Goal: Task Accomplishment & Management: Complete application form

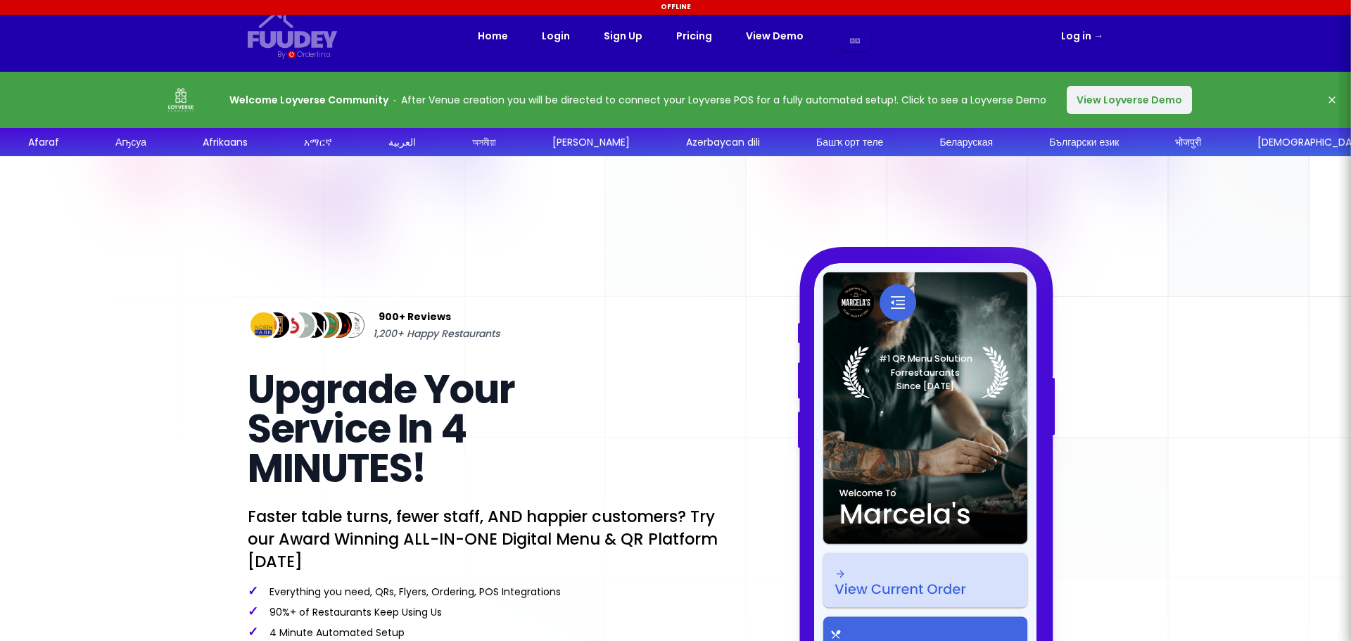
select select "it"
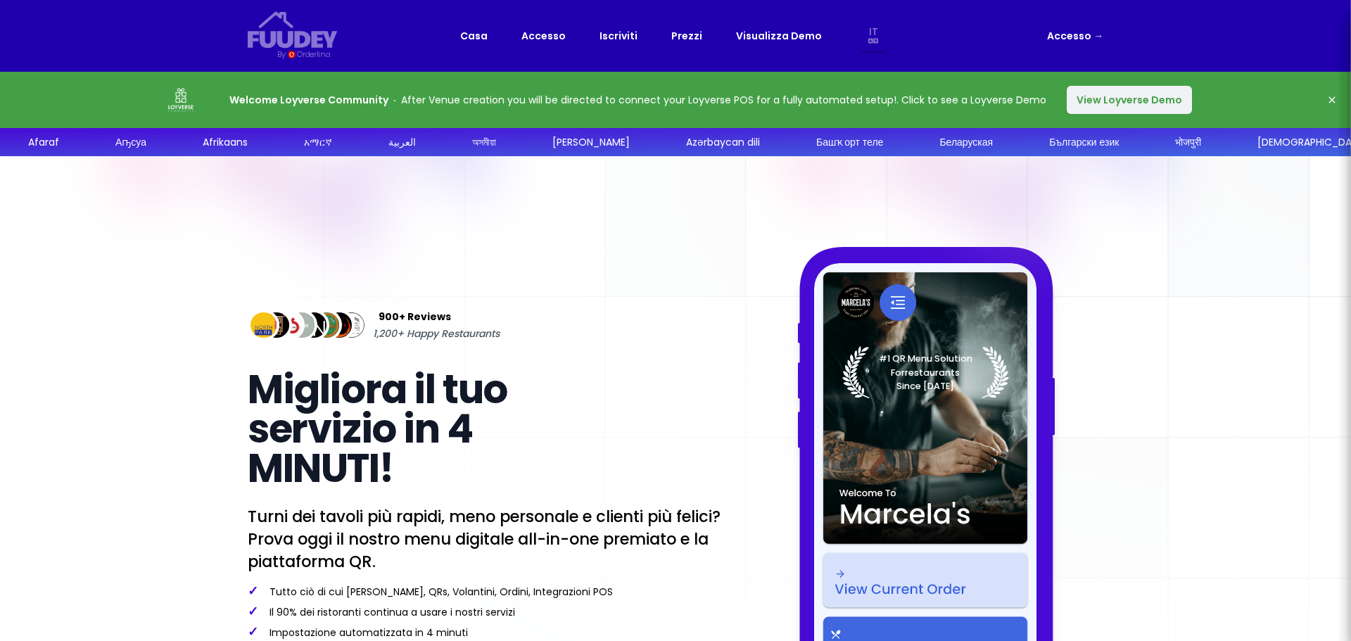
select select "it"
click at [1105, 96] on button "View Loyverse Demo" at bounding box center [1128, 100] width 125 height 28
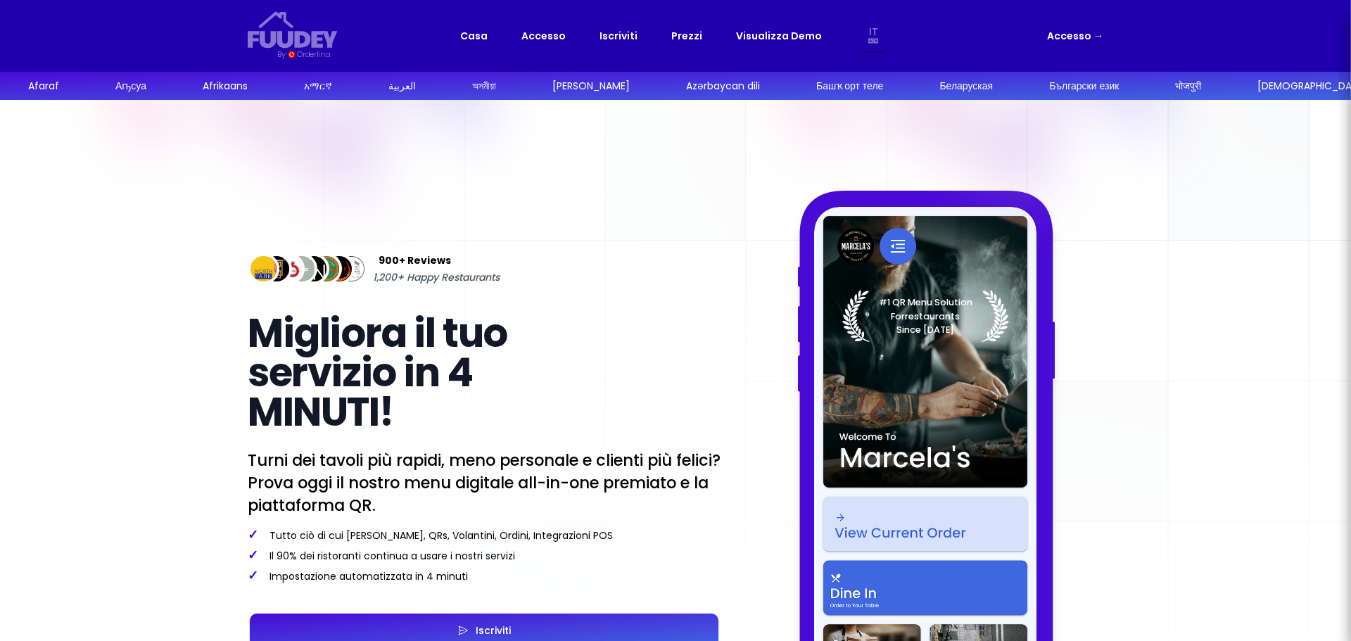
select select "it"
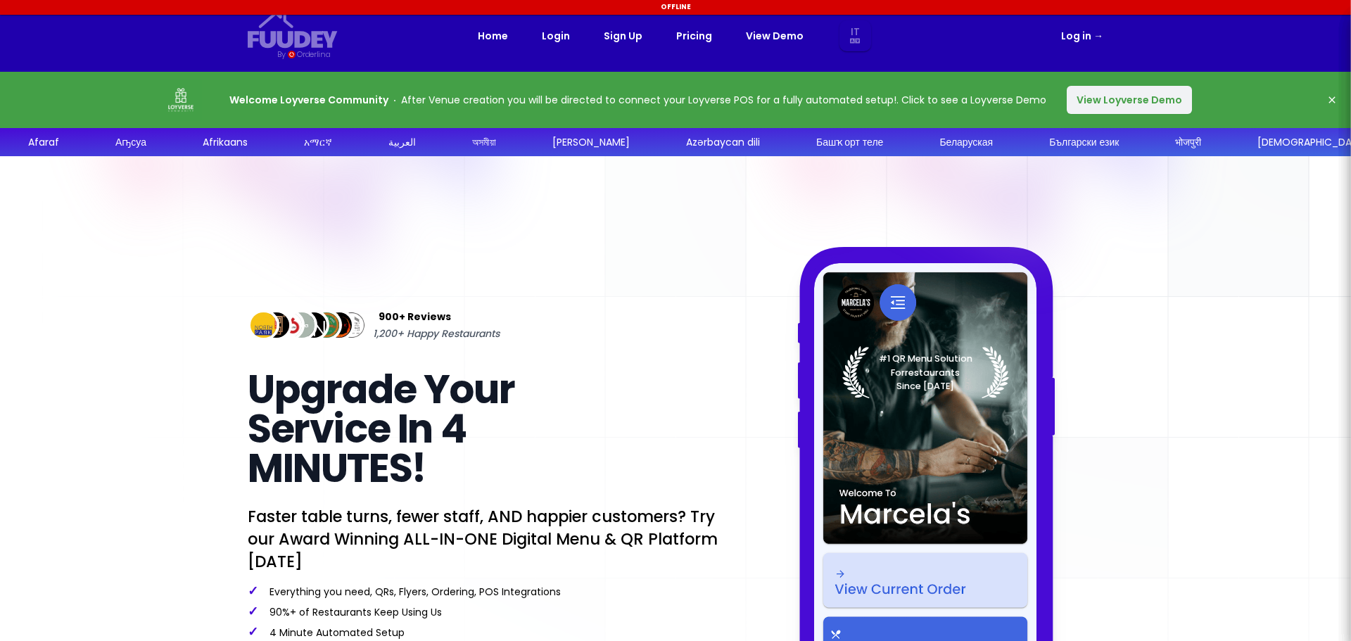
select select "it"
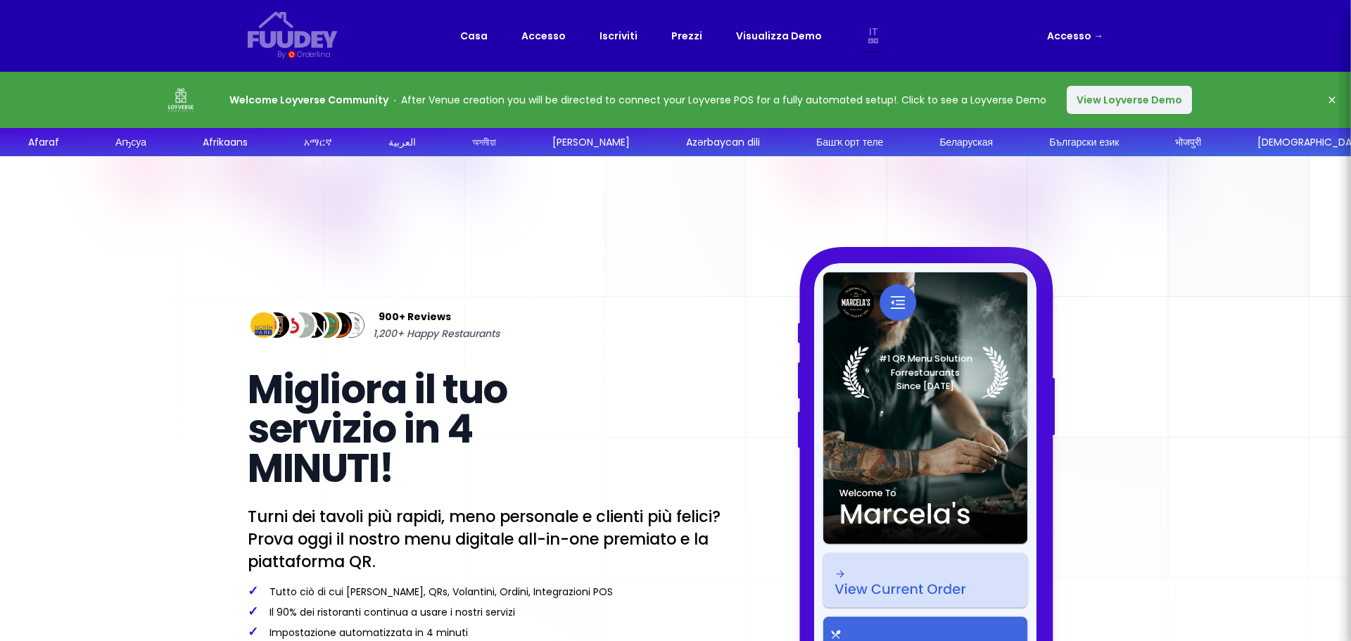
select select "it"
click at [1332, 98] on icon "button" at bounding box center [1331, 99] width 11 height 11
select select "it"
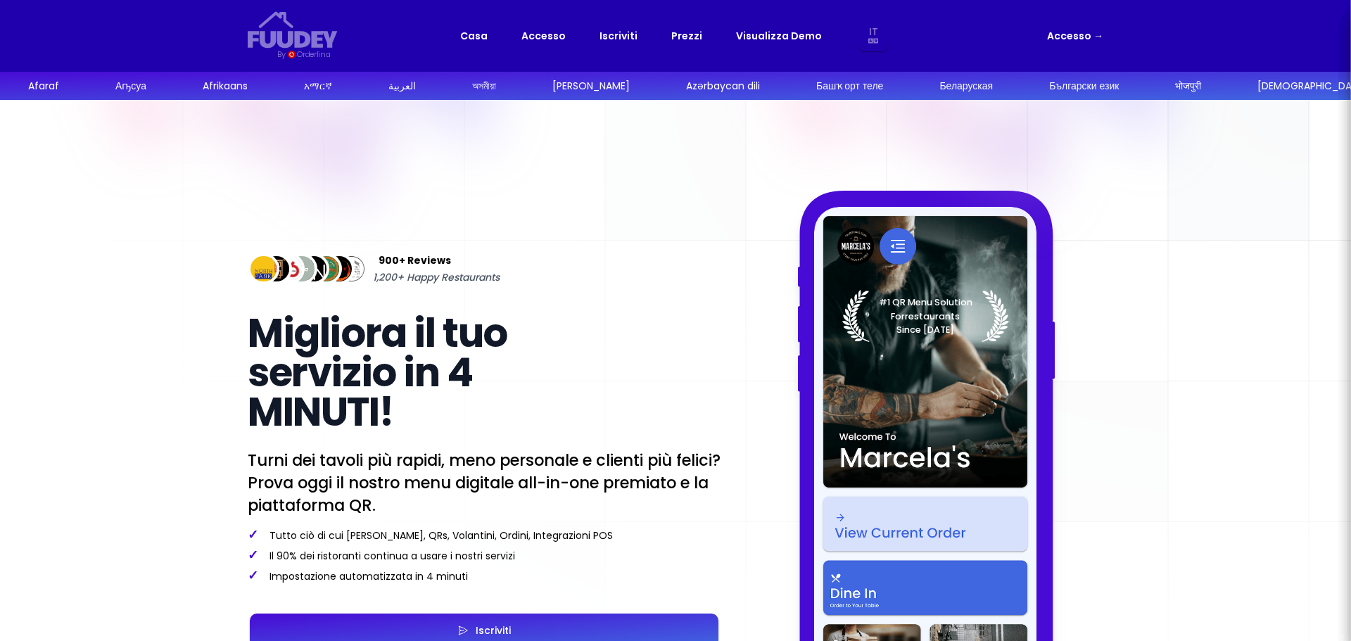
drag, startPoint x: 1145, startPoint y: 40, endPoint x: 1114, endPoint y: 46, distance: 31.5
click at [1141, 42] on div "Fuudey {/* Added fill="currentColor" here */} {/* This rectangle defines the ba…" at bounding box center [675, 36] width 1351 height 72
click at [1104, 36] on nav "Fuudey {/* Added fill="currentColor" here */} {/* This rectangle defines the ba…" at bounding box center [675, 36] width 900 height 72
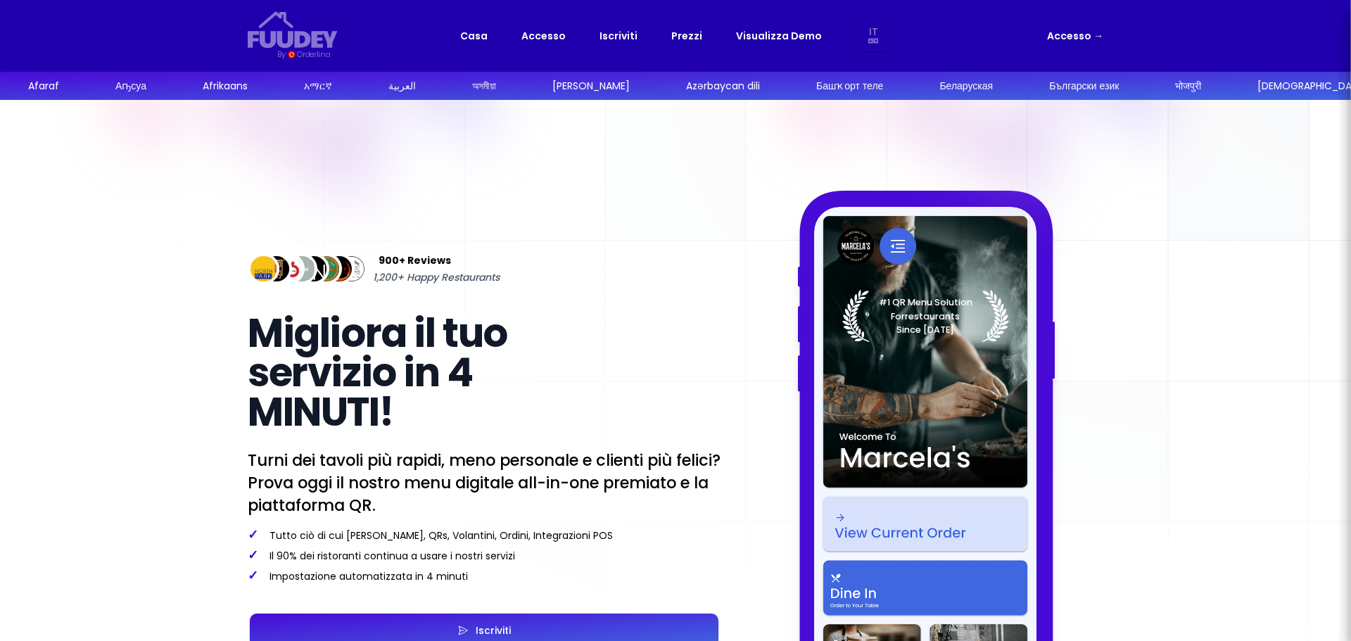
select select "it"
click at [770, 34] on link "Visualizza Demo" at bounding box center [779, 35] width 86 height 17
select select "it"
click at [1077, 37] on link "Accesso →" at bounding box center [1075, 35] width 56 height 17
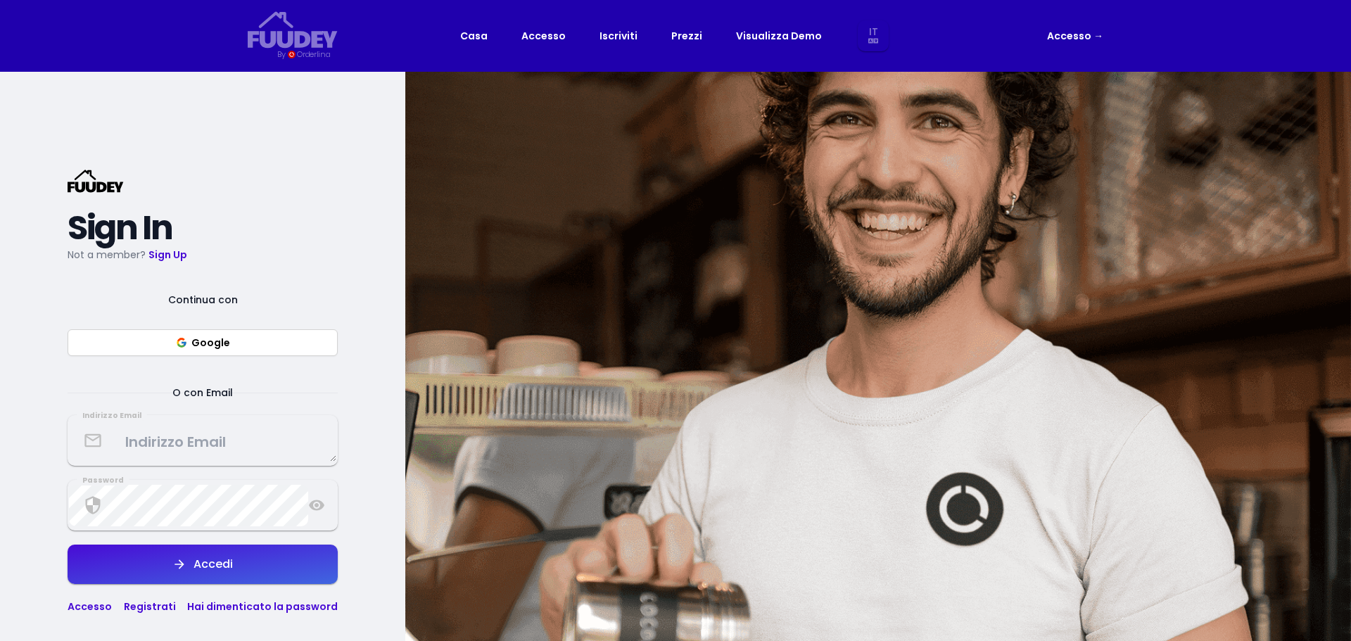
select select "it"
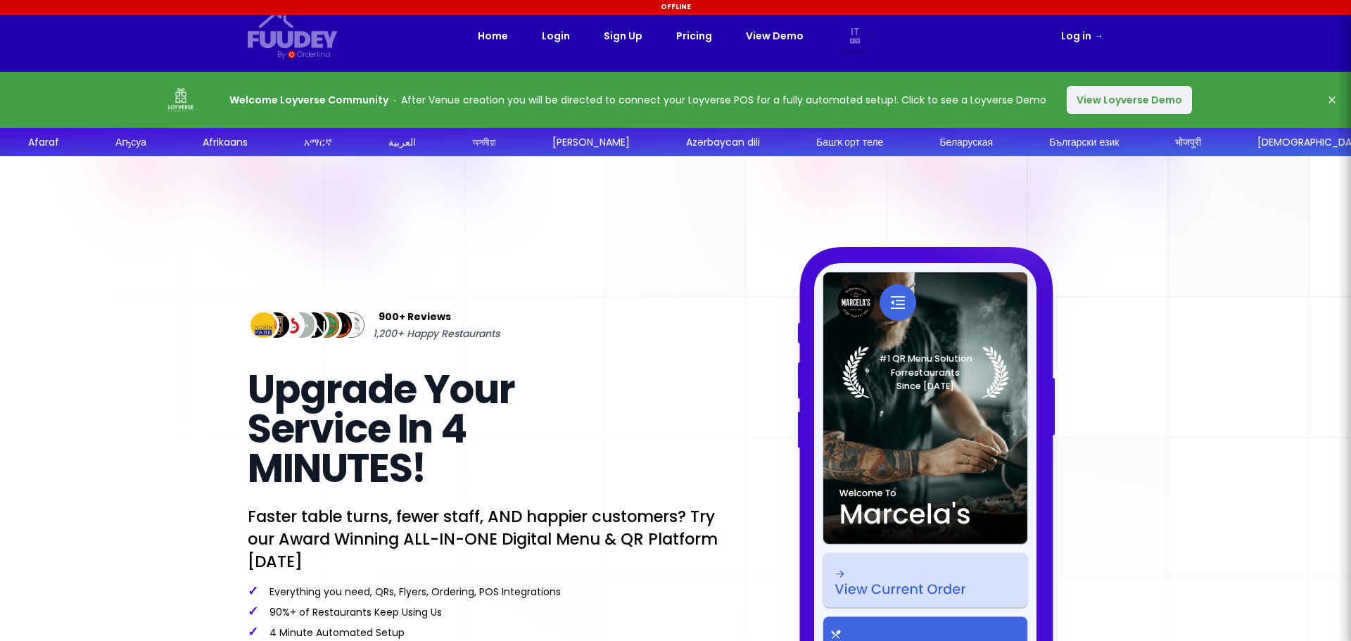
select select "it"
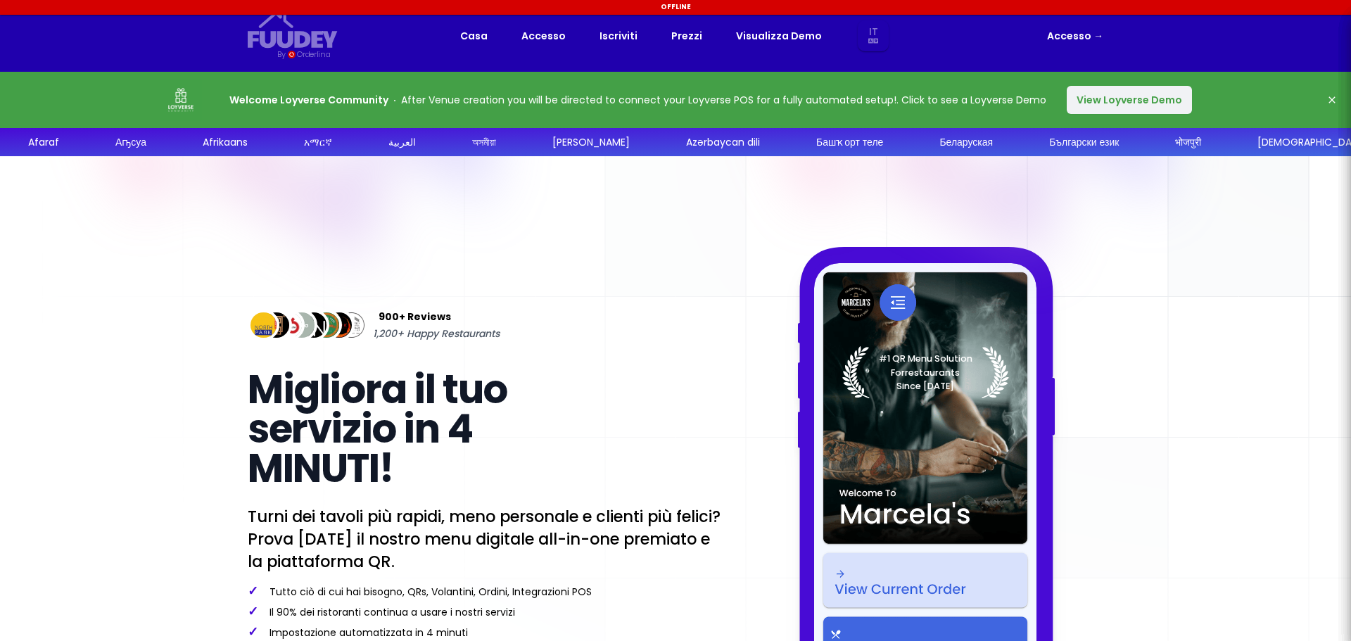
select select "it"
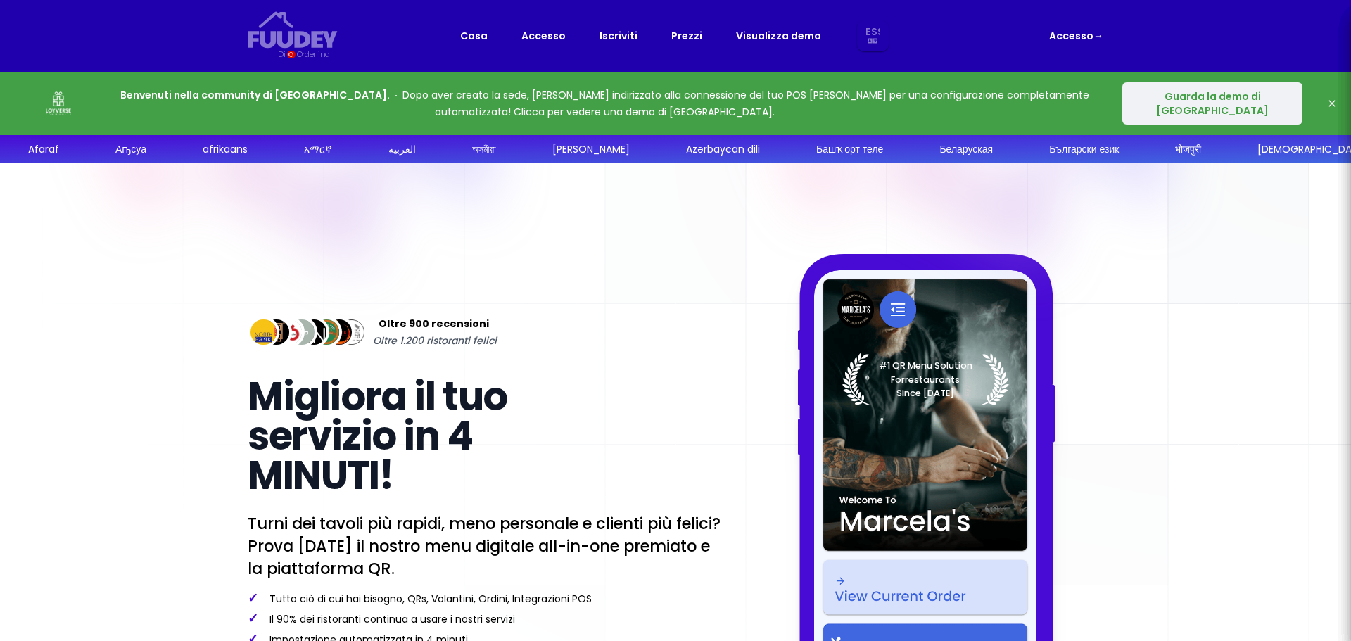
select select "it"
click at [1066, 35] on font "Accesso" at bounding box center [1071, 36] width 44 height 14
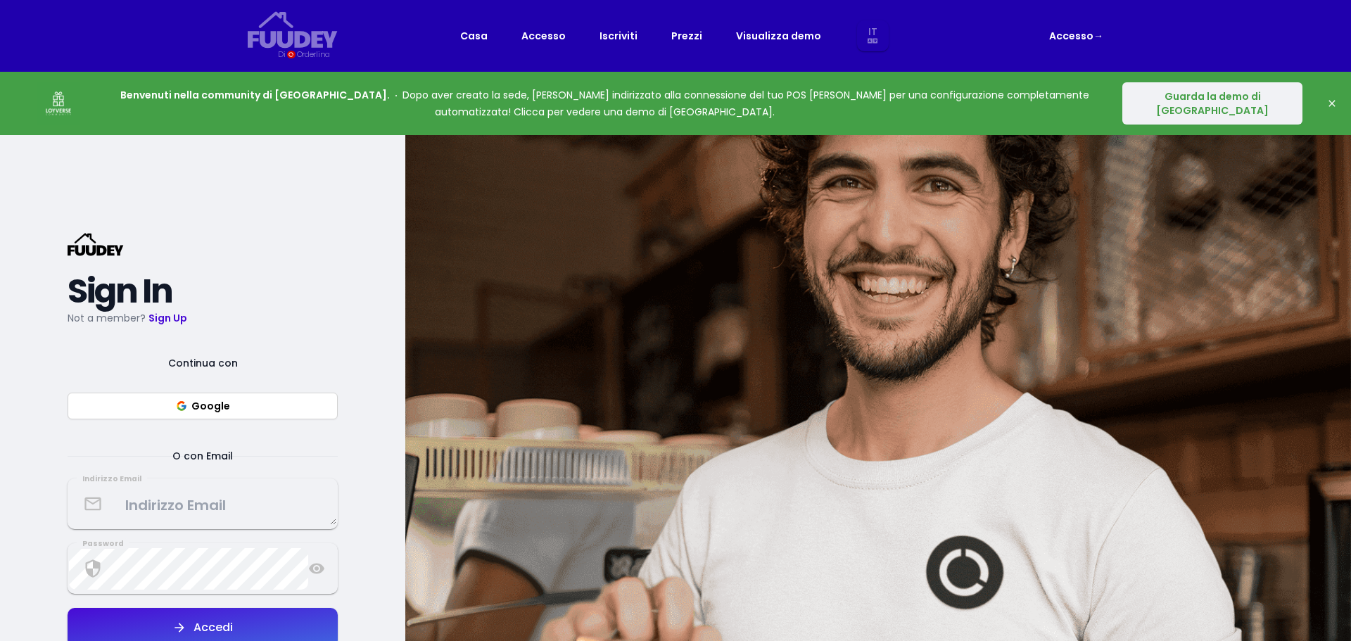
select select "it"
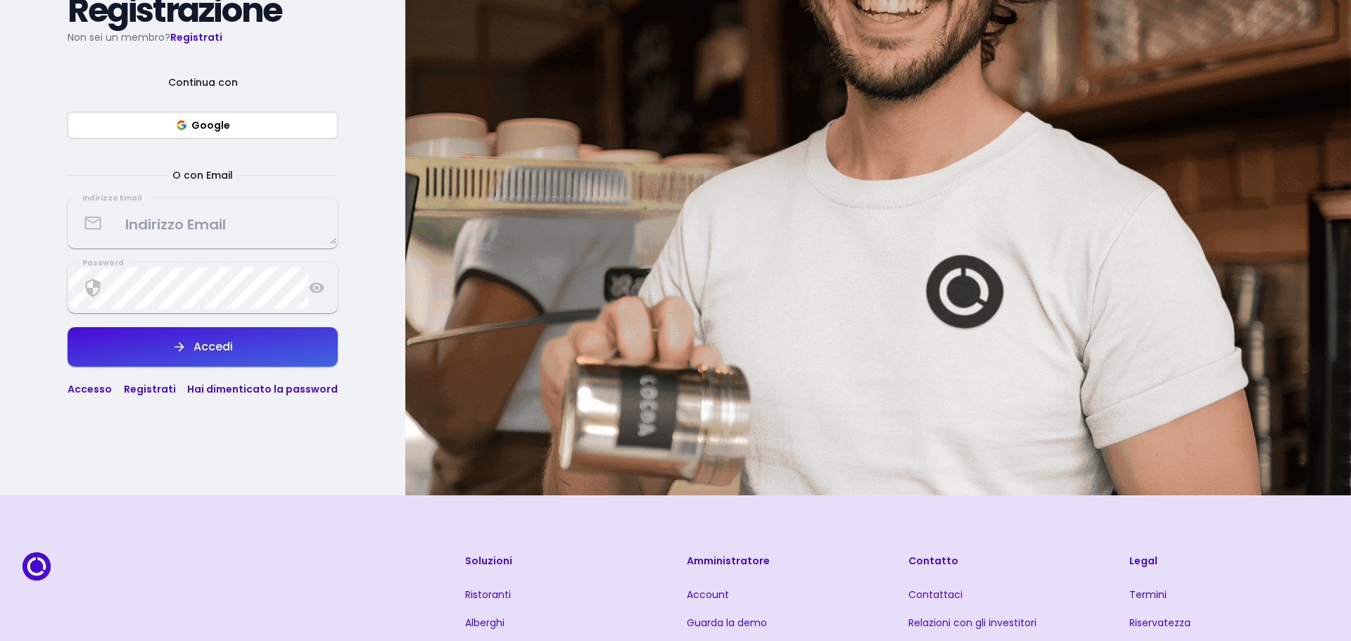
scroll to position [281, 0]
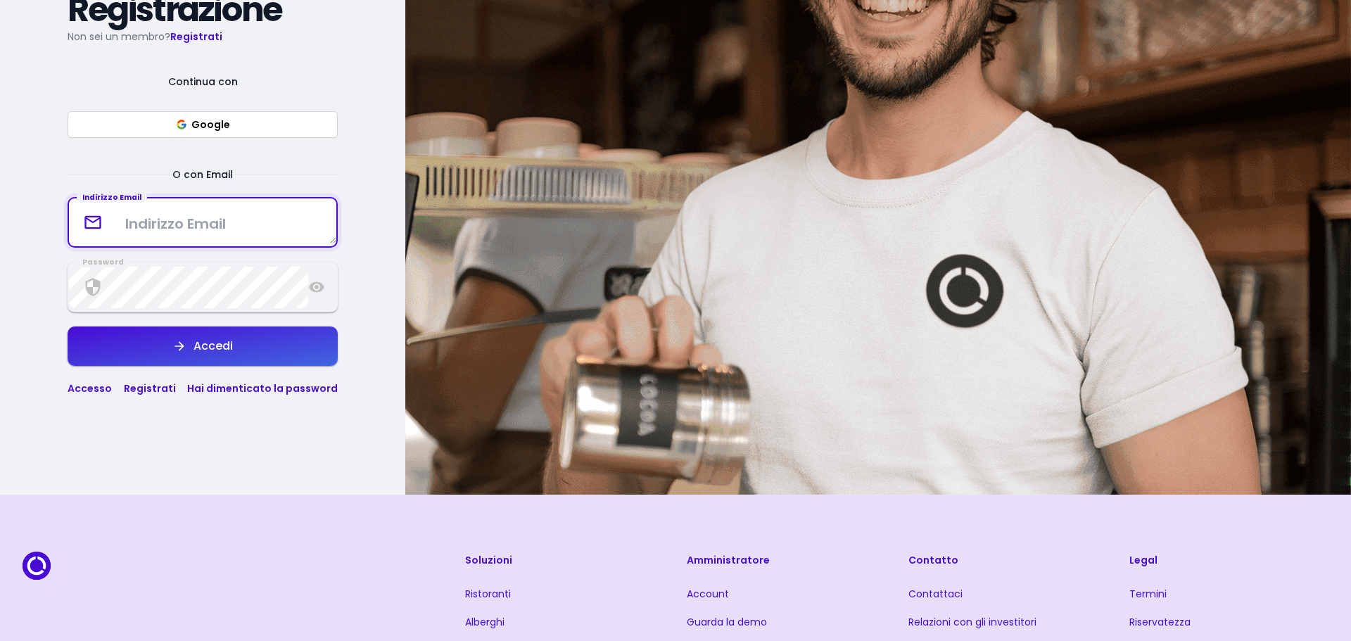
click at [200, 221] on textarea at bounding box center [202, 223] width 267 height 42
type textarea "ivom"
select select "it"
type textarea "[EMAIL_ADDRESS][DOMAIN_NAME]"
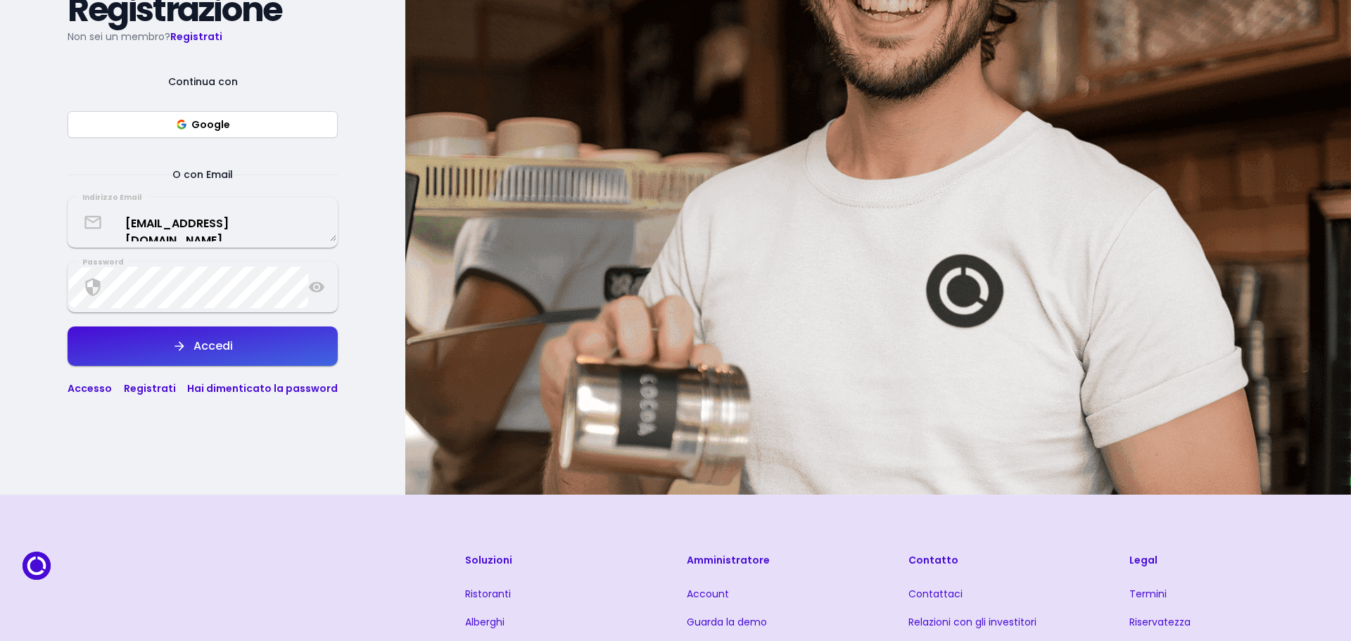
click at [186, 354] on button "Accedi" at bounding box center [203, 345] width 270 height 39
select select "it"
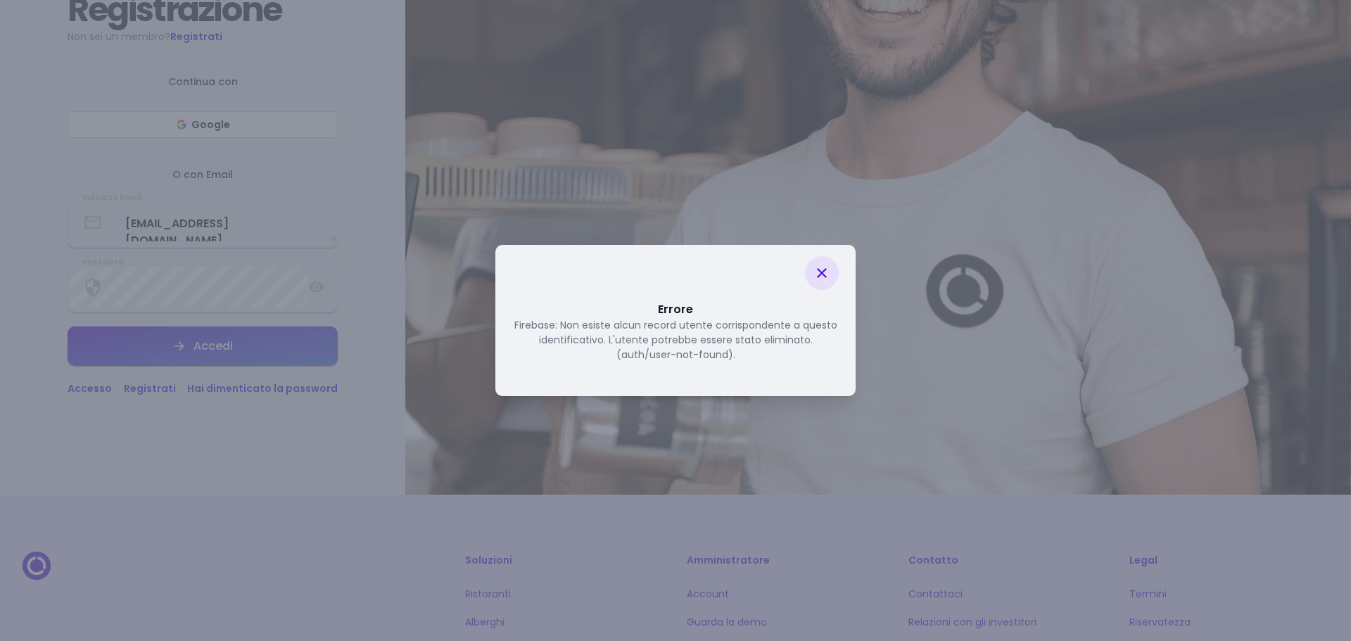
click at [819, 275] on icon at bounding box center [822, 273] width 10 height 10
select select "it"
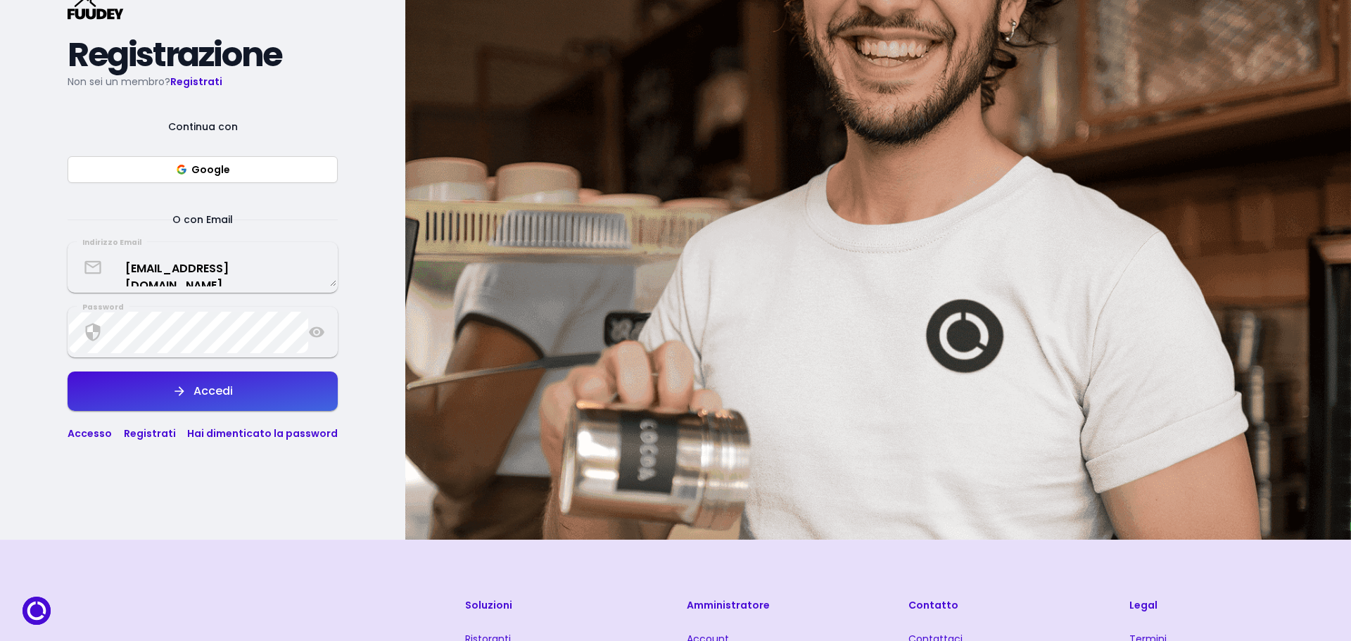
scroll to position [141, 0]
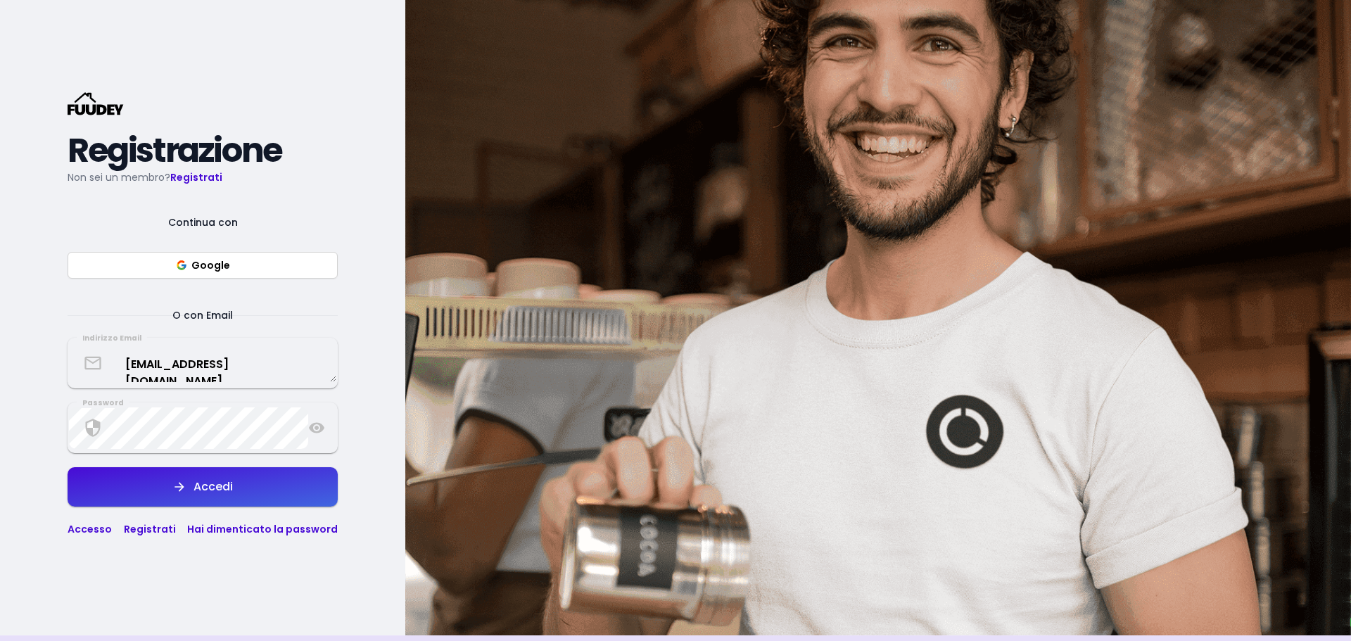
click at [205, 173] on font "Registrati" at bounding box center [196, 177] width 52 height 14
click at [196, 179] on font "Registrati" at bounding box center [196, 177] width 52 height 14
click at [111, 179] on font "Non sei un membro?" at bounding box center [119, 177] width 103 height 14
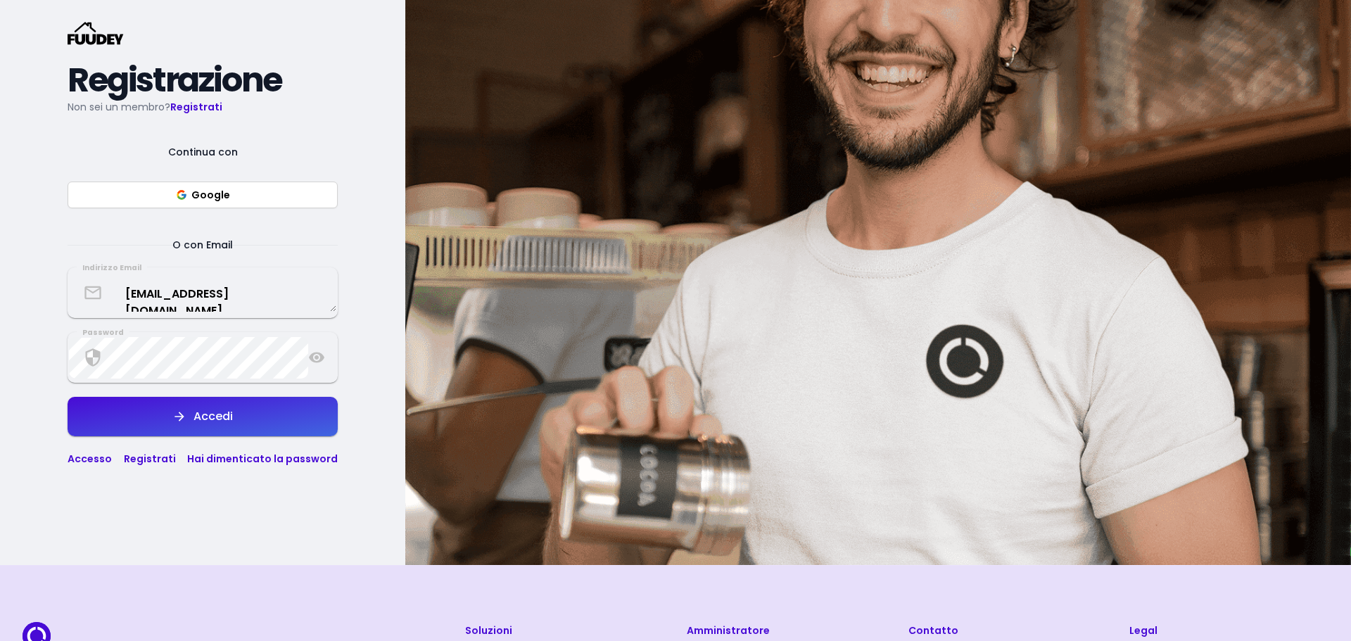
scroll to position [281, 0]
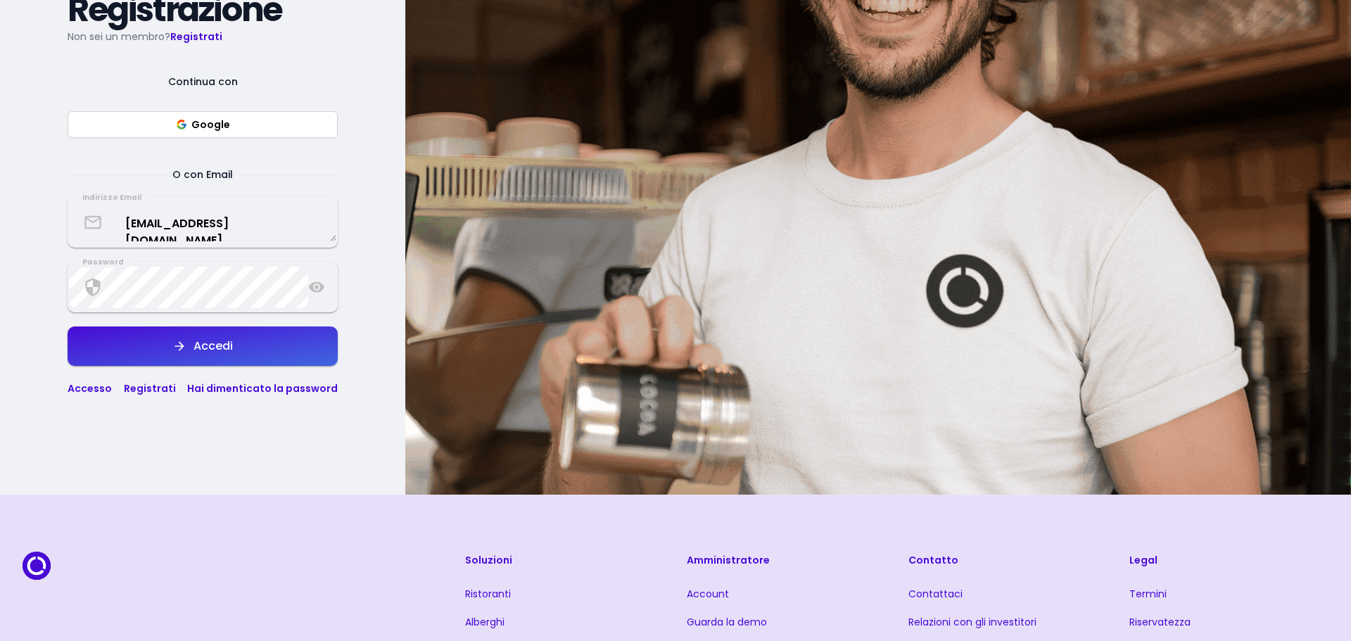
click at [158, 387] on font "Registrati" at bounding box center [150, 388] width 52 height 14
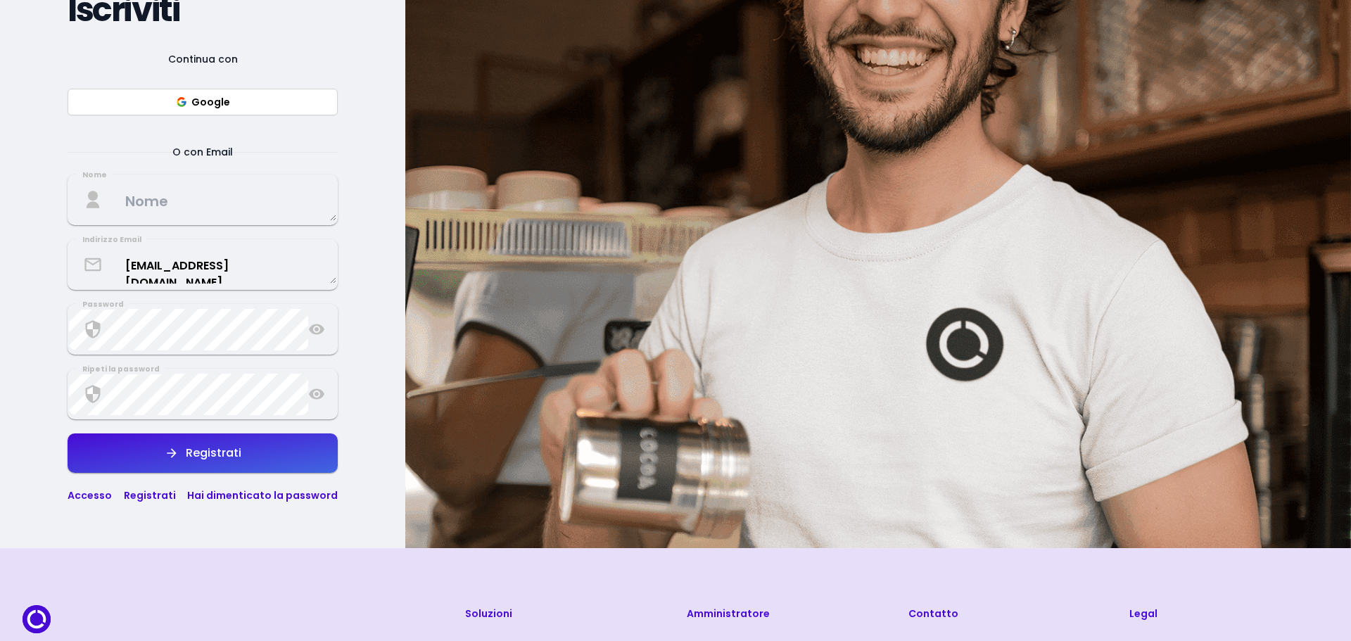
click at [149, 495] on font "Registrati" at bounding box center [150, 495] width 52 height 14
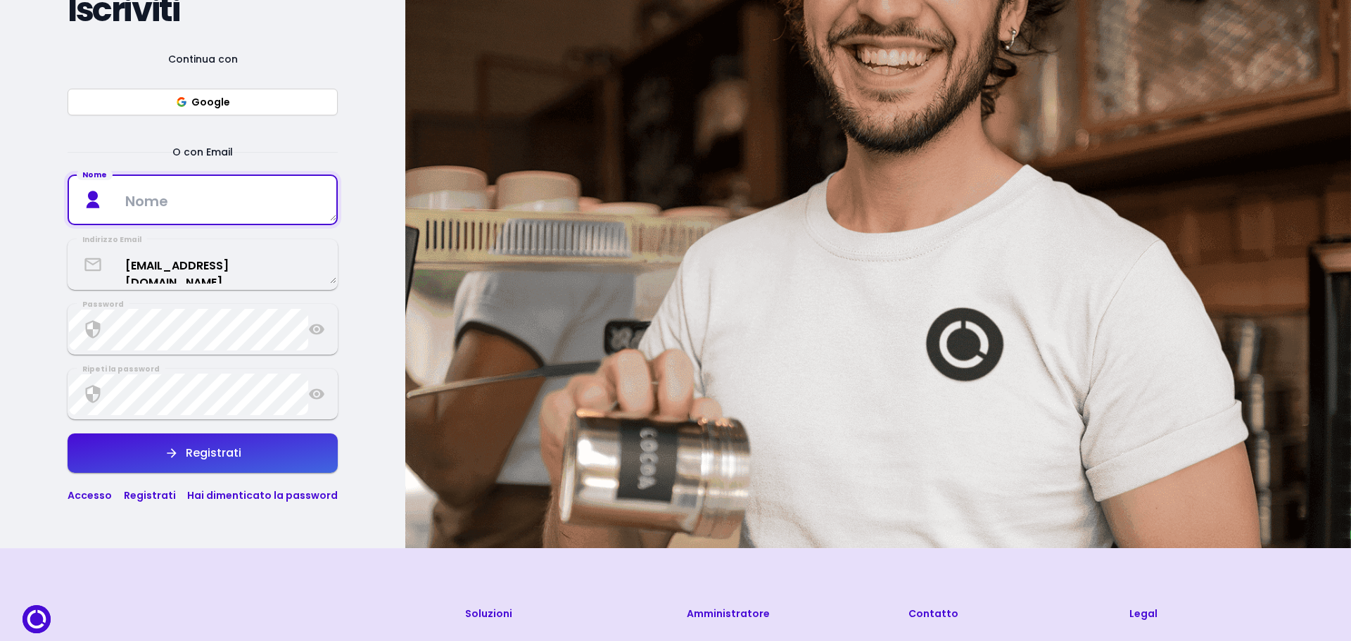
click at [246, 209] on textarea at bounding box center [202, 200] width 267 height 42
type textarea "Ivo"
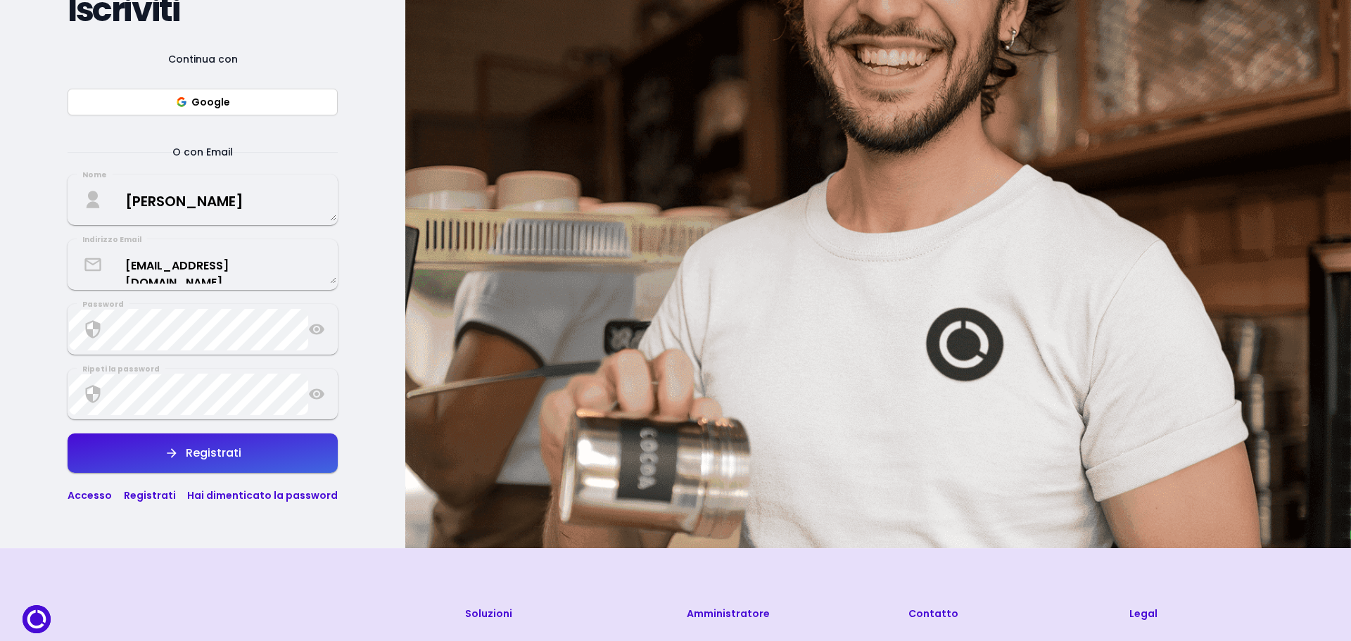
click at [309, 324] on icon at bounding box center [316, 329] width 17 height 17
click at [316, 390] on icon at bounding box center [316, 394] width 15 height 11
click at [244, 449] on button "Registrati" at bounding box center [203, 452] width 270 height 39
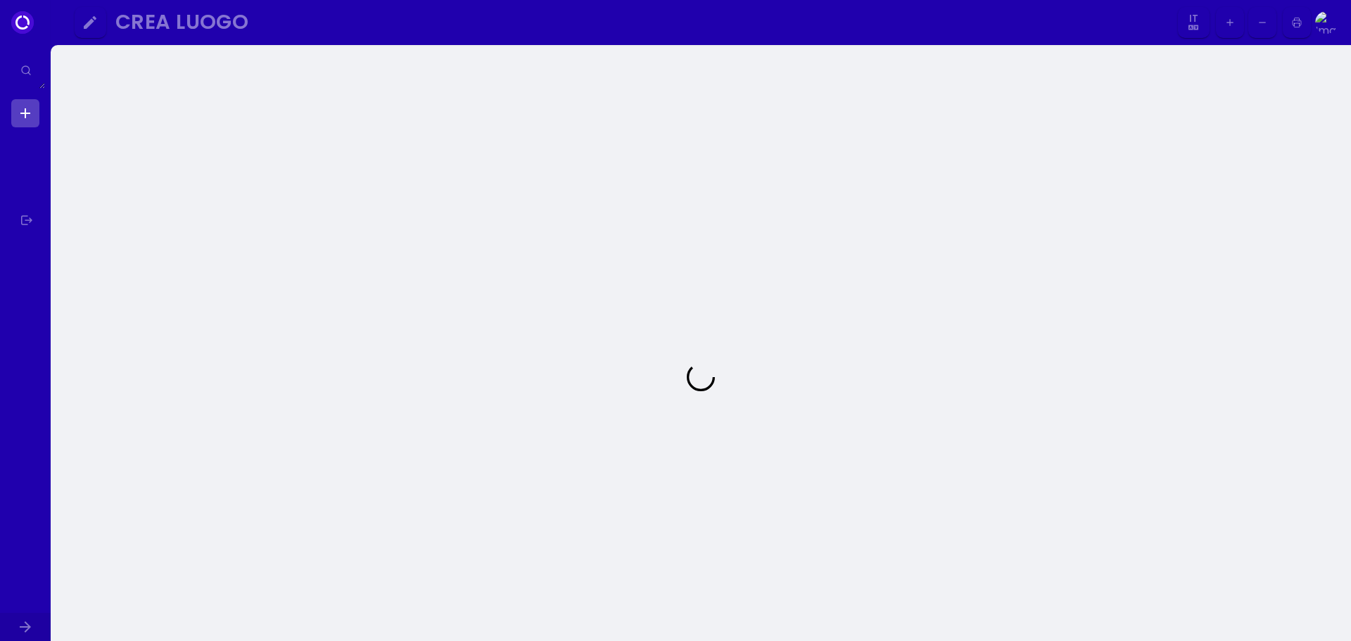
select select "it"
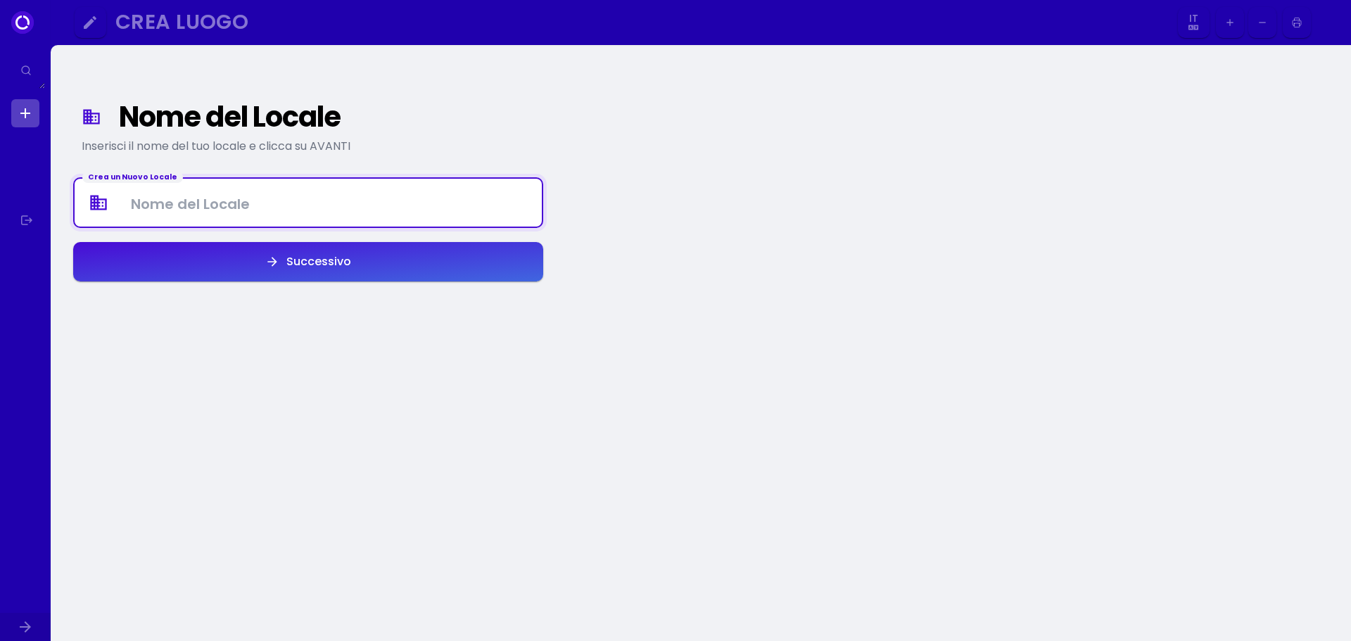
drag, startPoint x: 195, startPoint y: 201, endPoint x: 413, endPoint y: 141, distance: 226.1
click at [205, 194] on Venue at bounding box center [308, 203] width 467 height 42
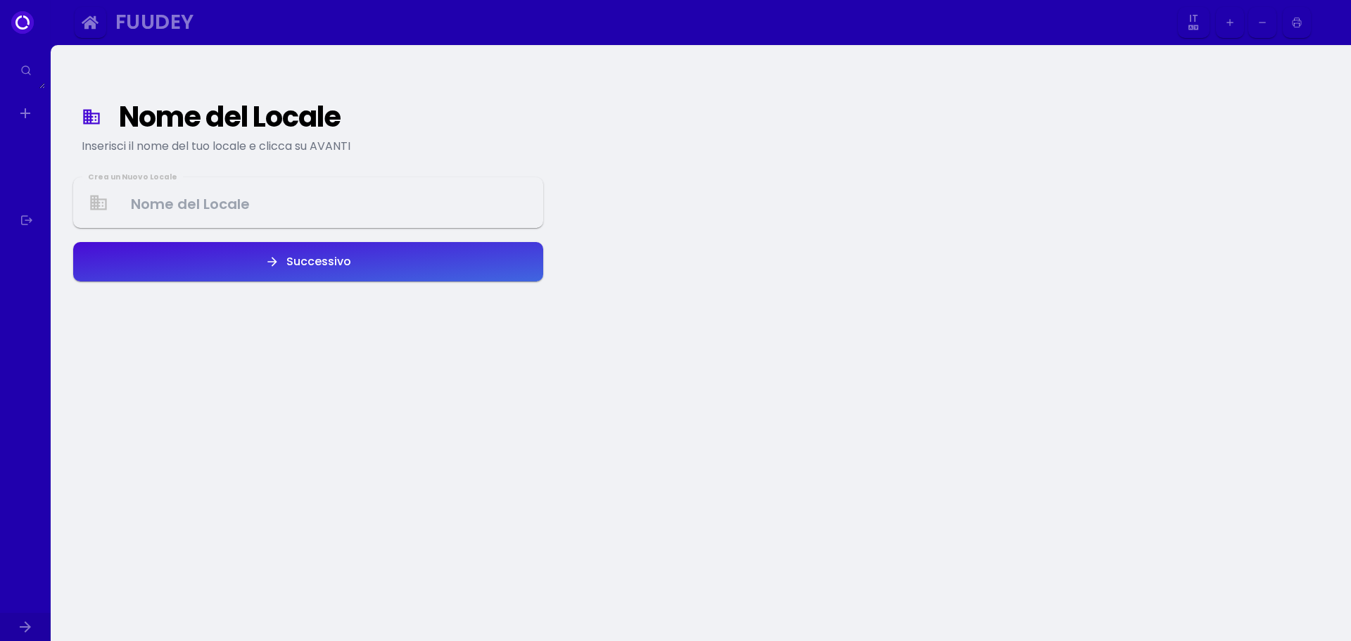
select select "it"
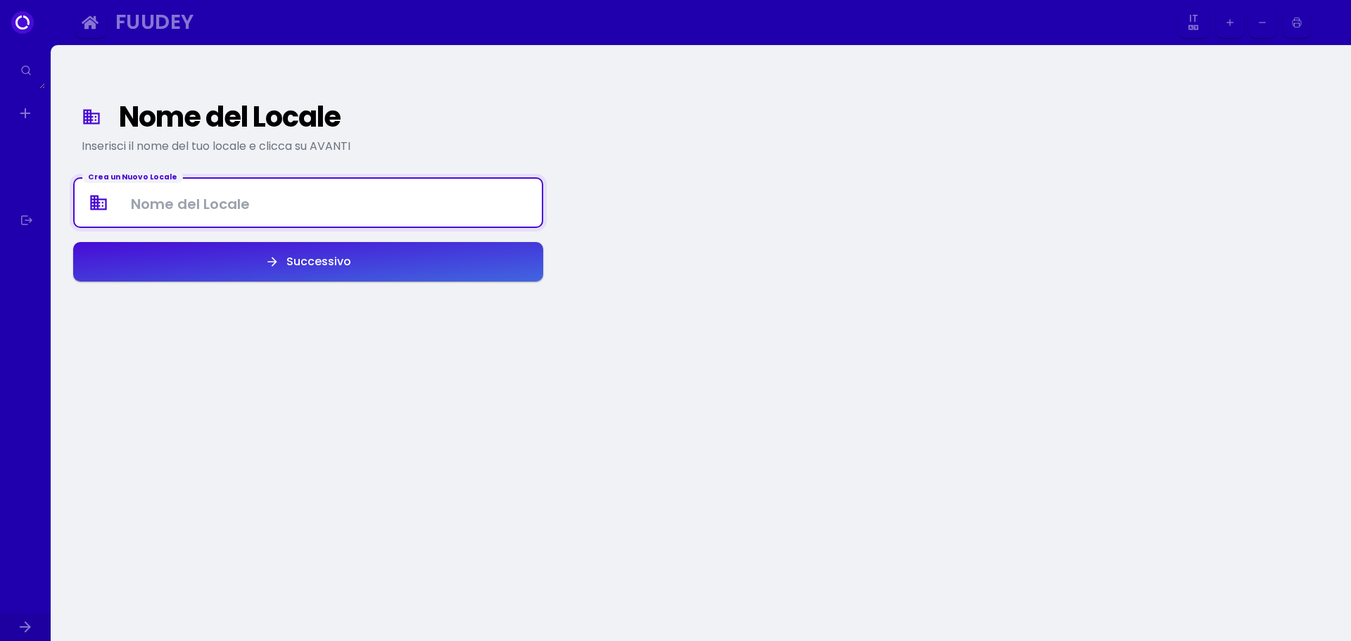
click at [234, 208] on Venue at bounding box center [308, 203] width 467 height 42
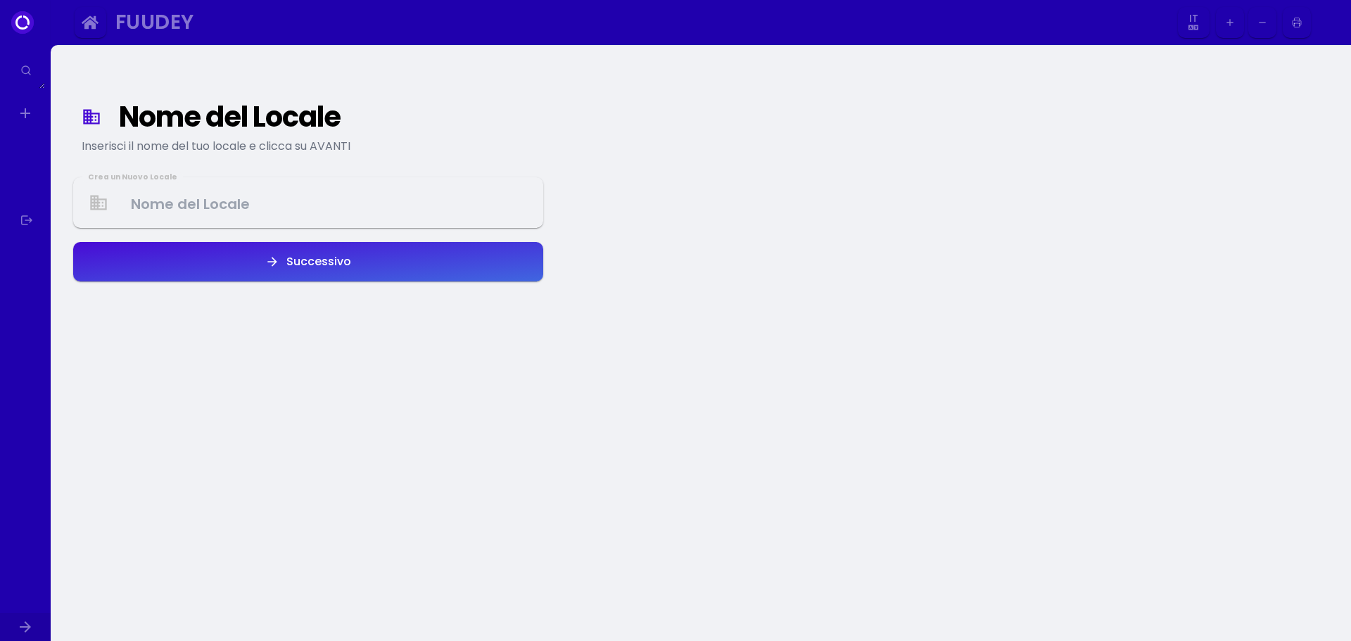
select select "it"
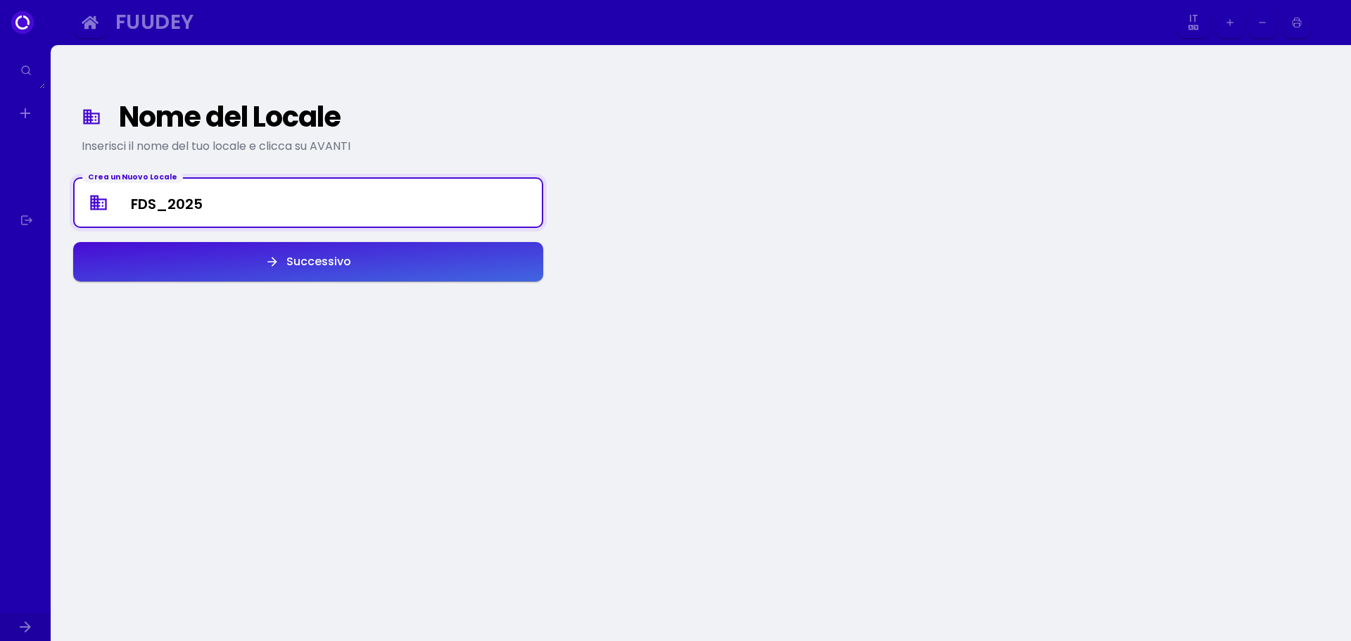
type Venue "FDS_2025"
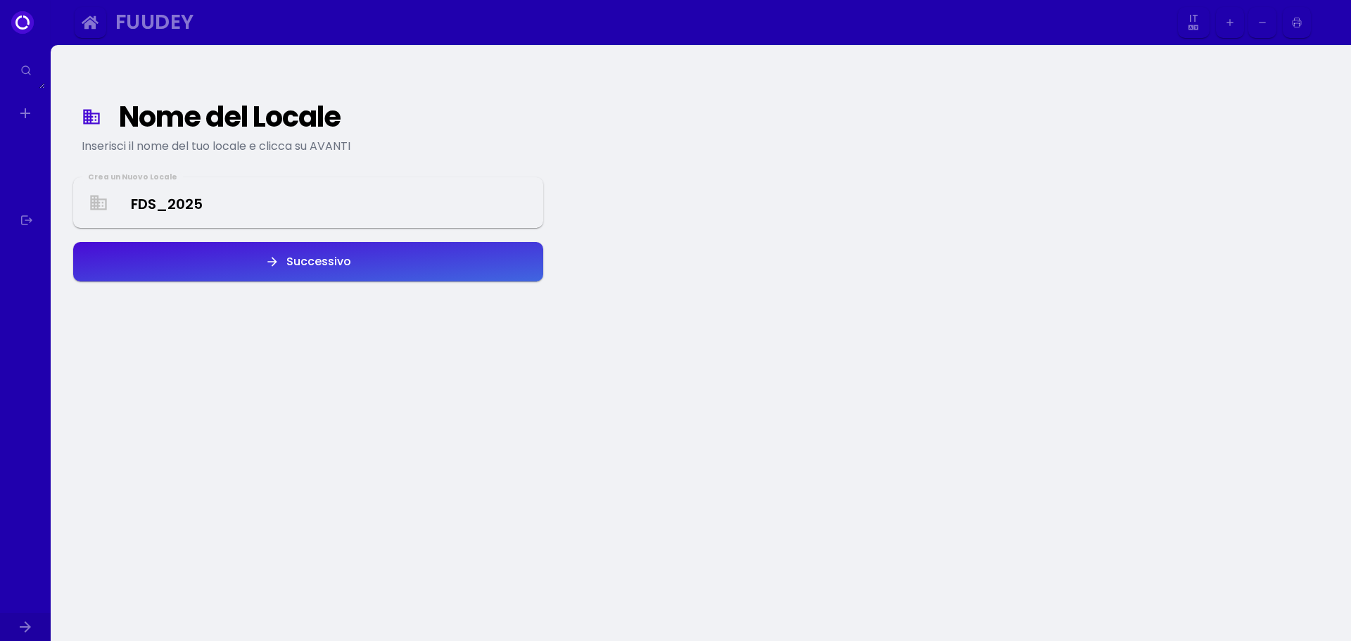
click at [238, 264] on button "Successivo" at bounding box center [308, 261] width 470 height 39
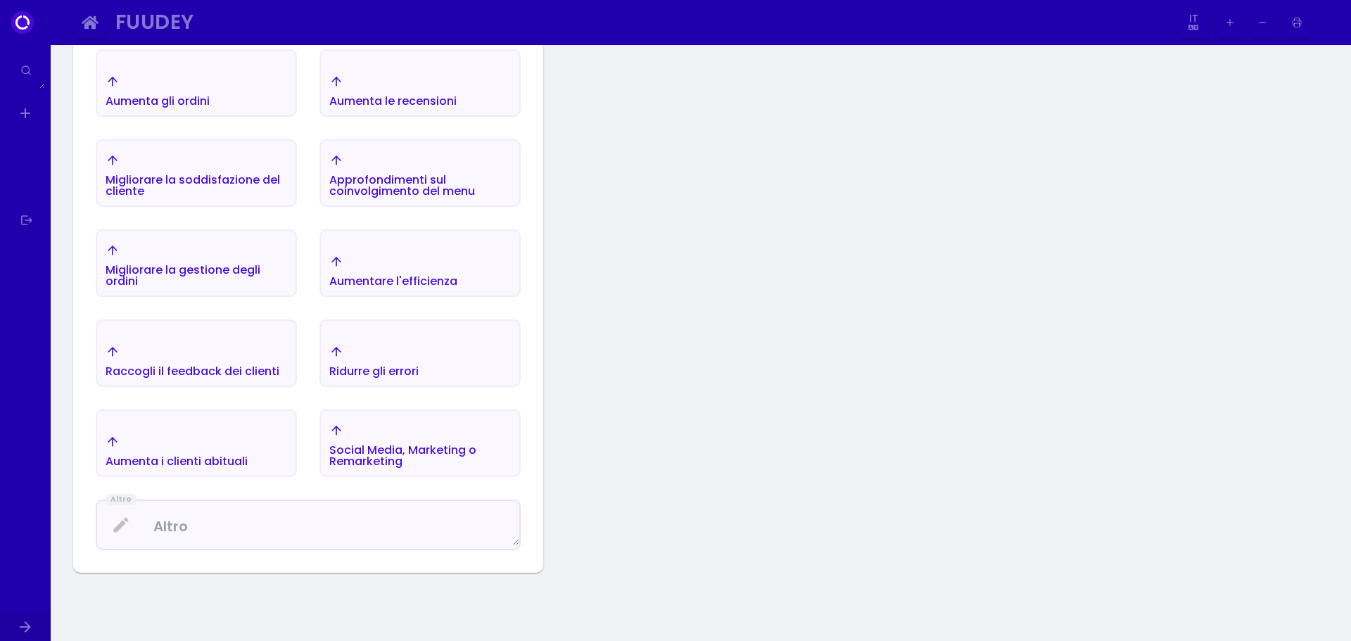
scroll to position [304, 0]
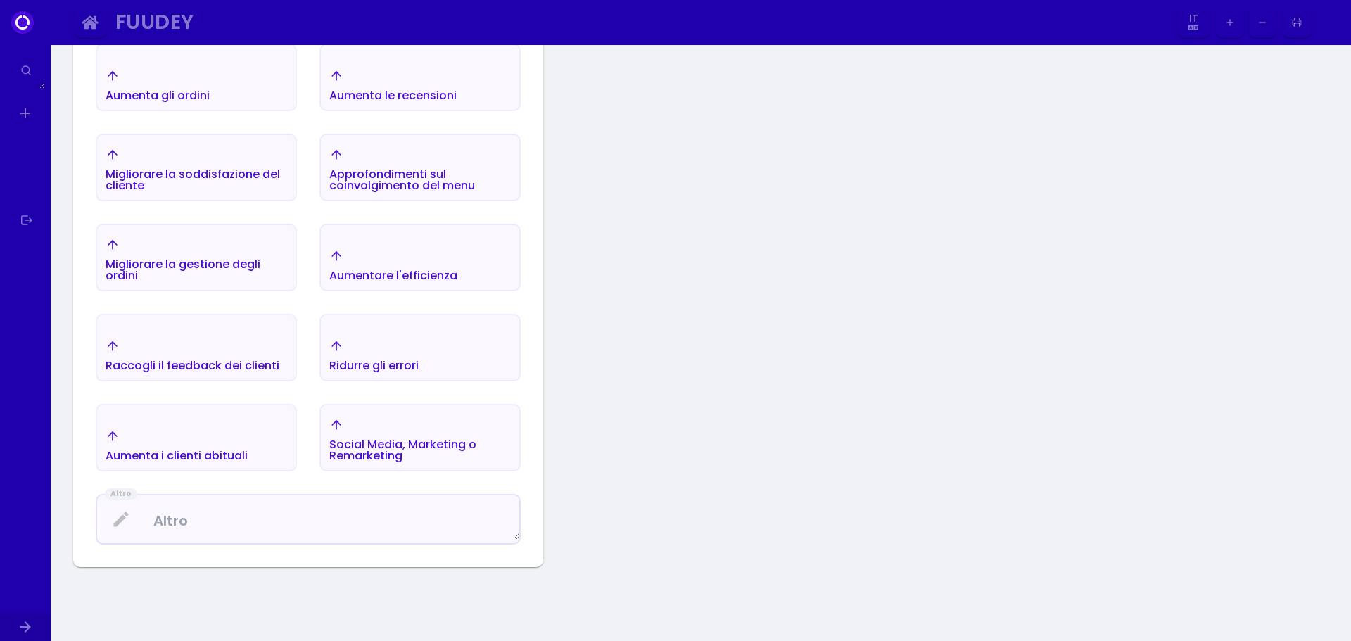
click at [190, 103] on font "Migliorare la gestione degli ordini" at bounding box center [158, 95] width 104 height 16
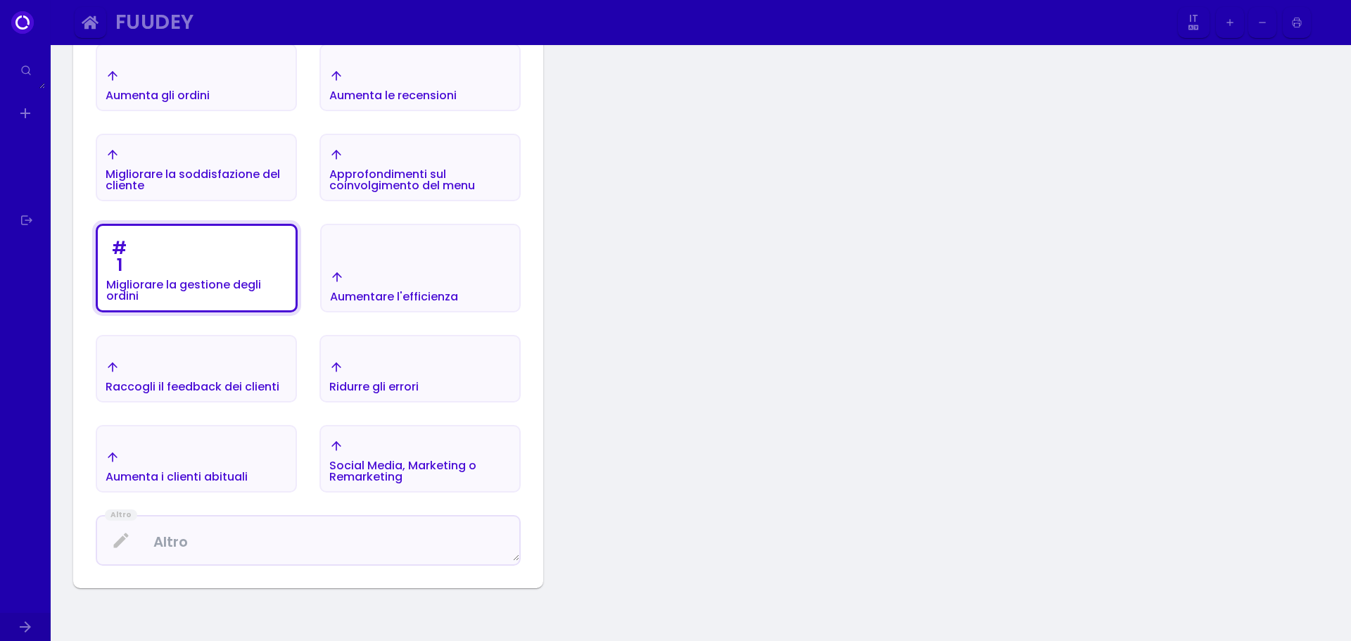
click at [210, 103] on font "Aumentare l'efficienza" at bounding box center [158, 95] width 104 height 16
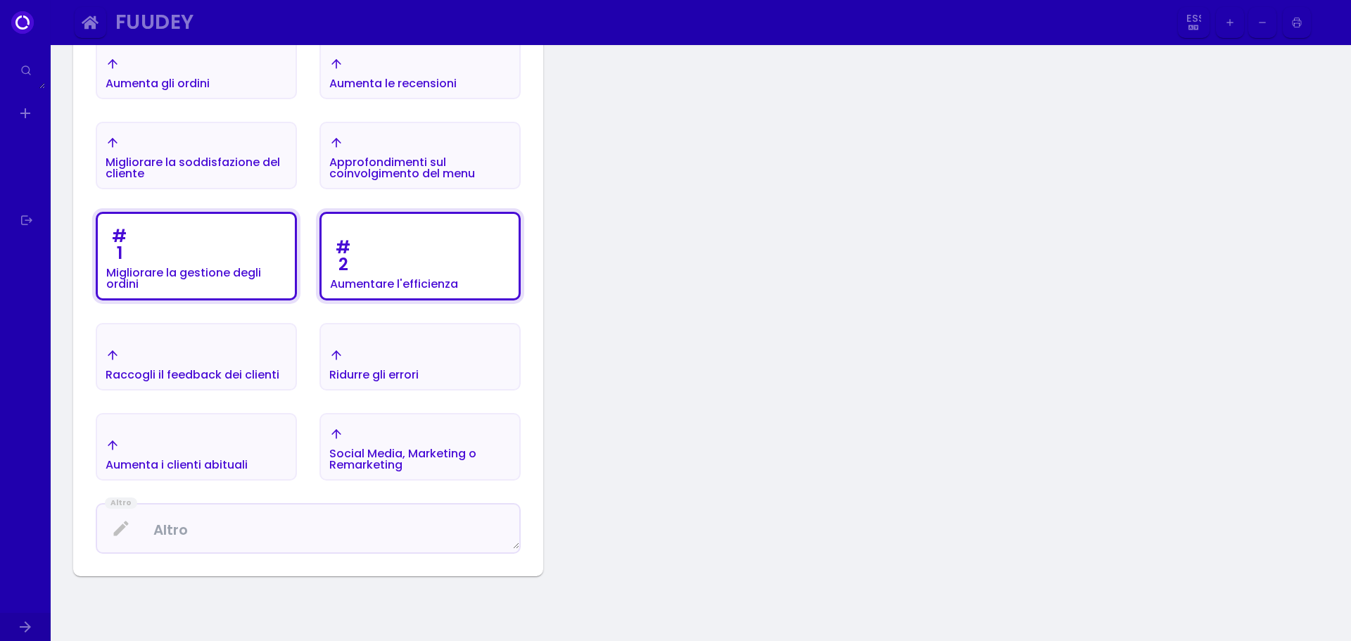
scroll to position [352, 0]
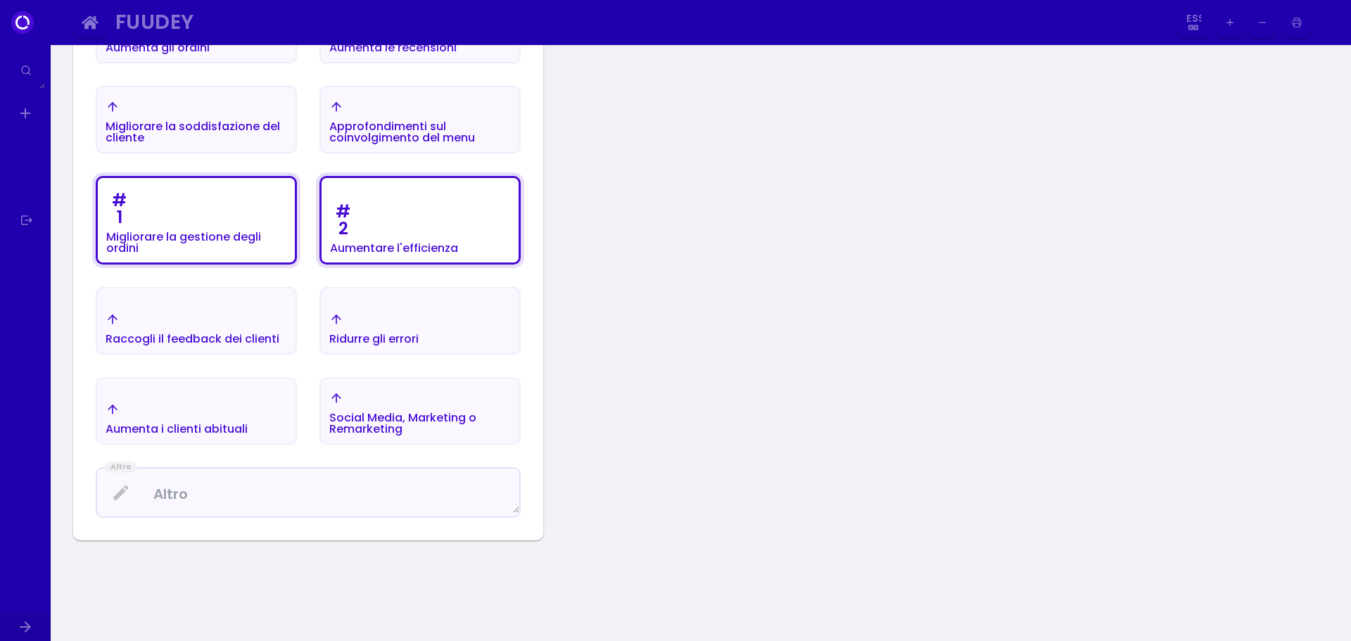
click at [210, 53] on div "Ridurre gli errori" at bounding box center [158, 37] width 104 height 32
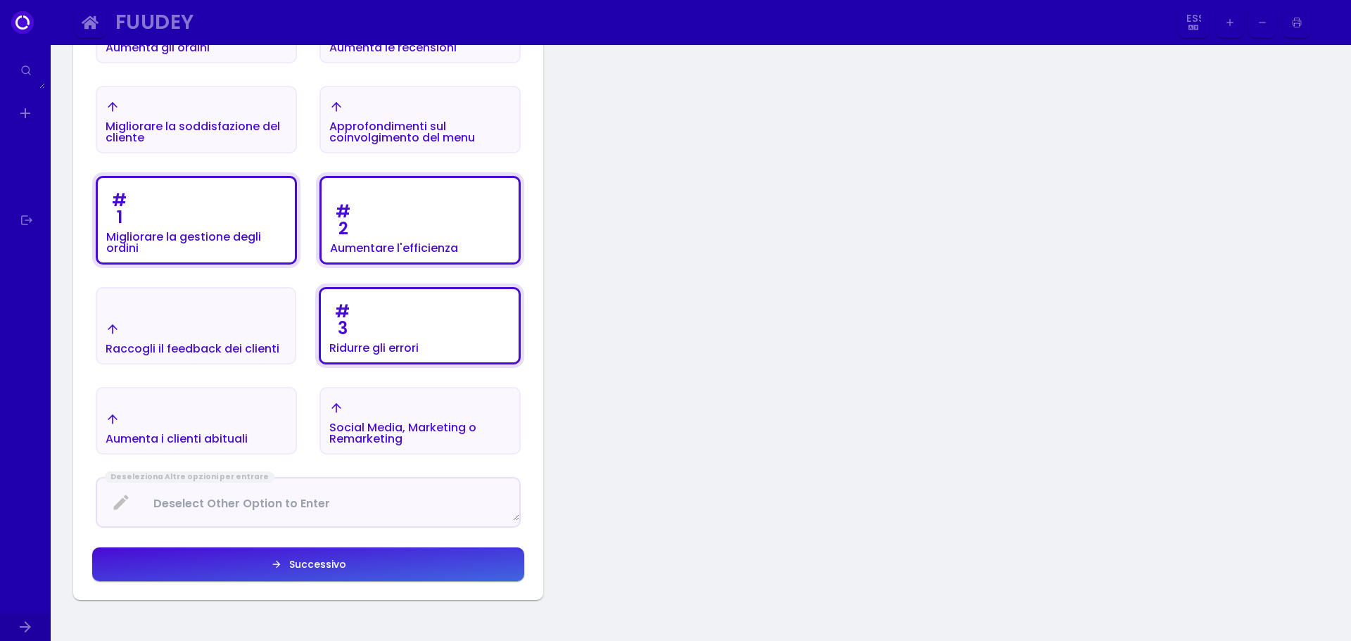
drag, startPoint x: 337, startPoint y: 563, endPoint x: 354, endPoint y: 561, distance: 17.0
click at [338, 563] on font "Successivo" at bounding box center [317, 564] width 57 height 14
select select "it"
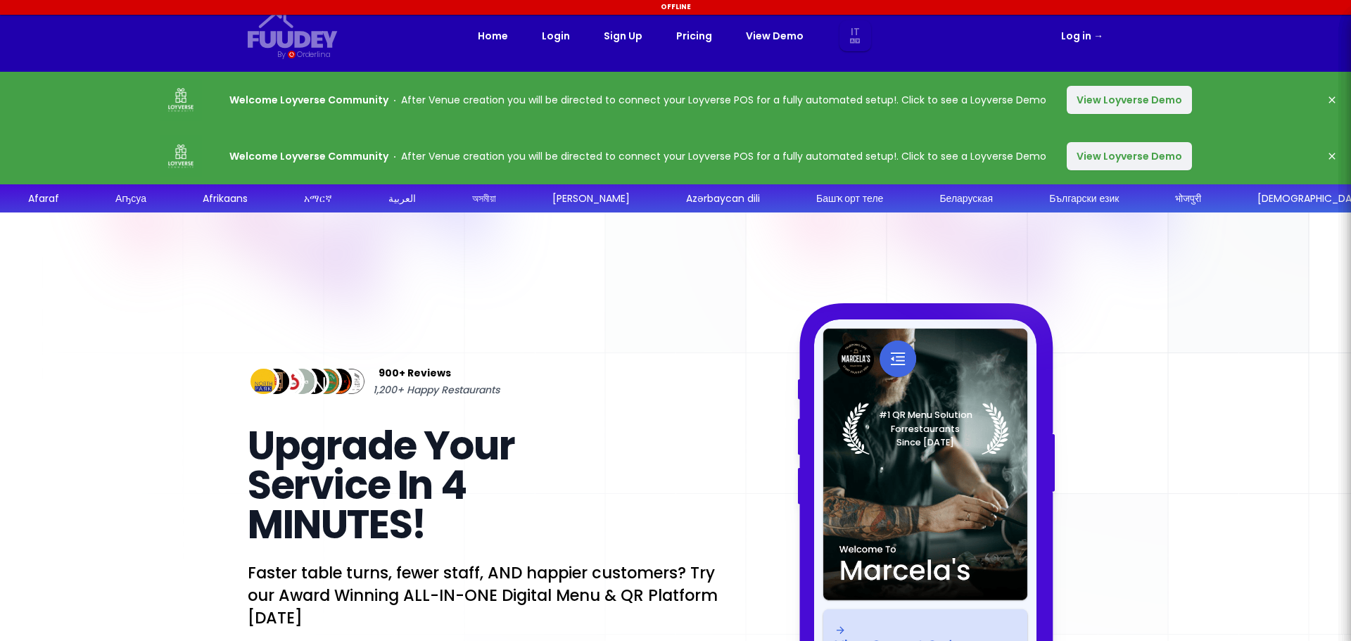
select select "it"
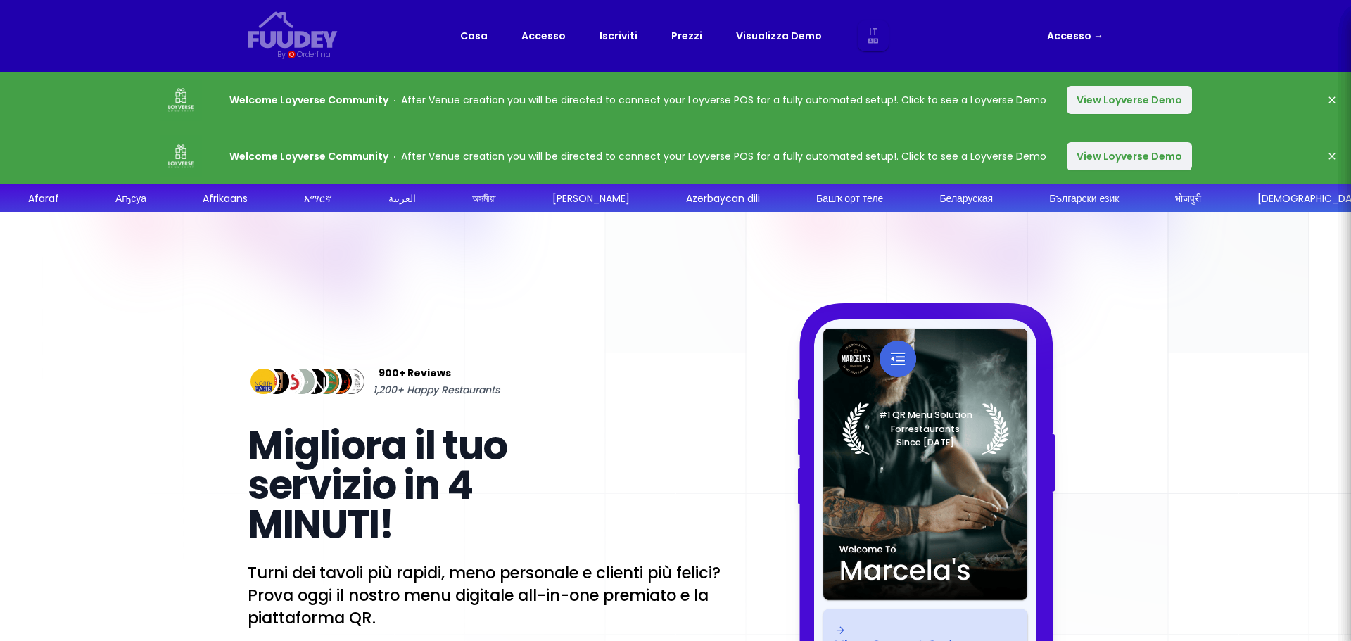
select select "it"
click at [1334, 97] on icon "button" at bounding box center [1331, 99] width 6 height 6
select select "it"
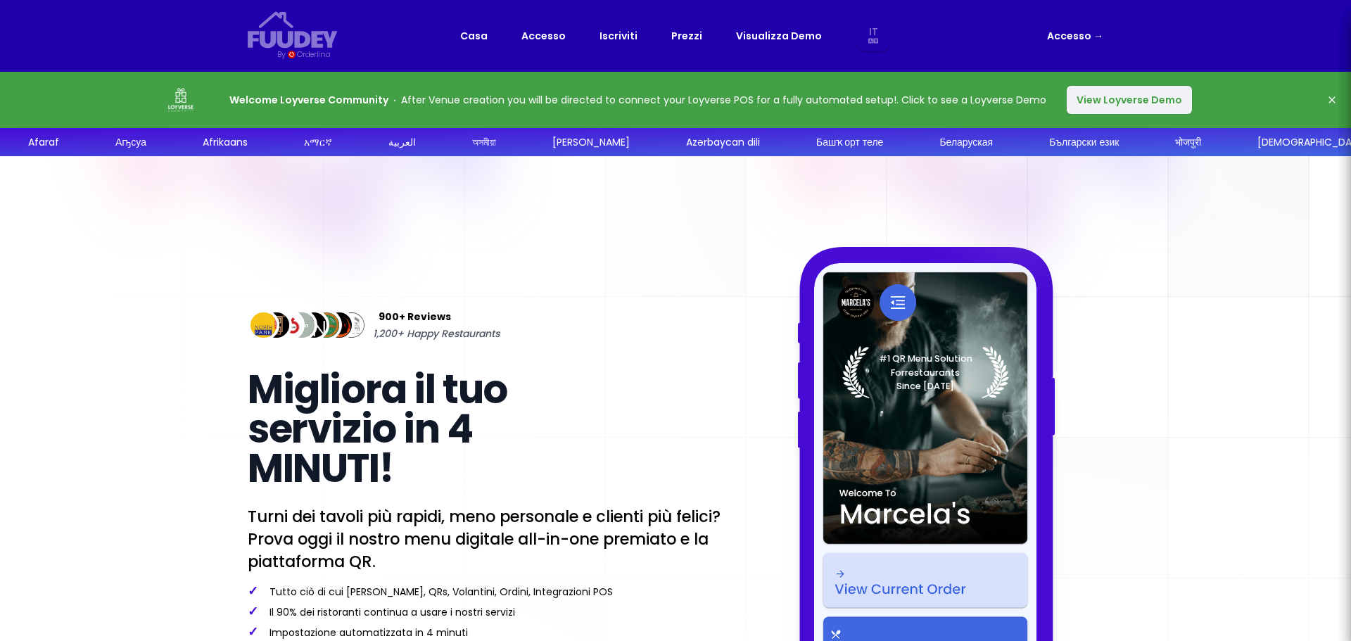
click at [1068, 37] on link "Accesso →" at bounding box center [1075, 35] width 56 height 17
select select "it"
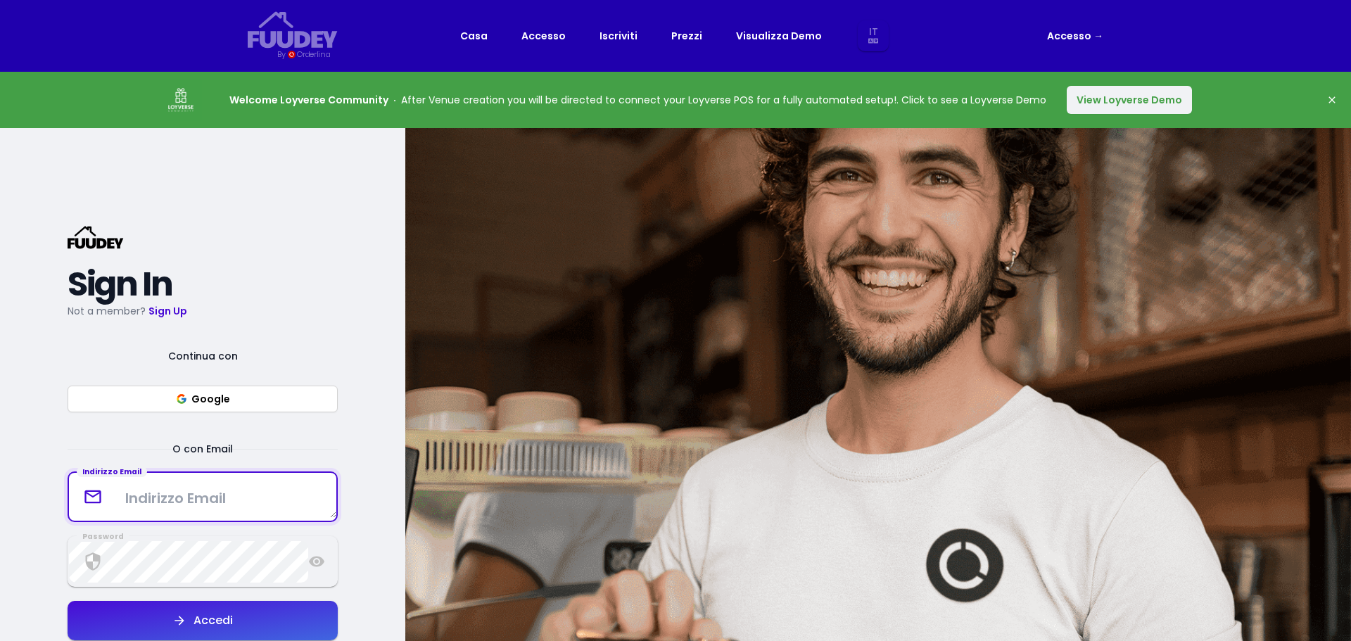
click at [246, 498] on textarea at bounding box center [202, 497] width 267 height 42
type textarea "[EMAIL_ADDRESS][DOMAIN_NAME]"
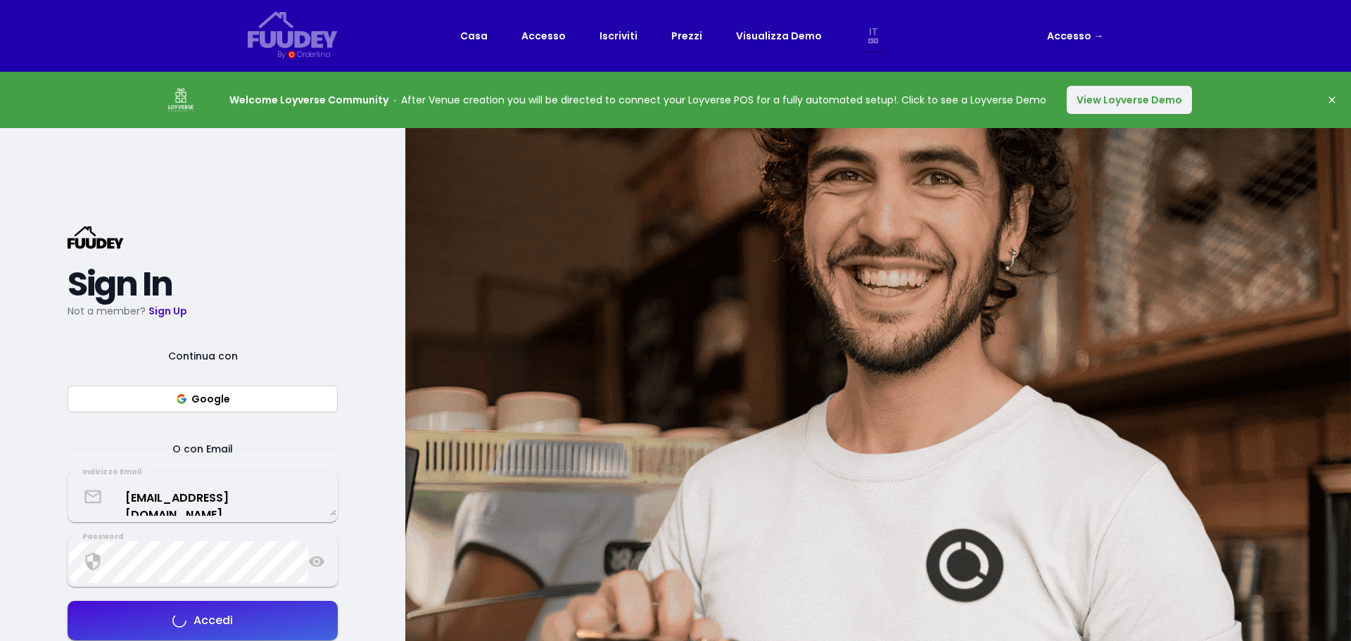
select select "it"
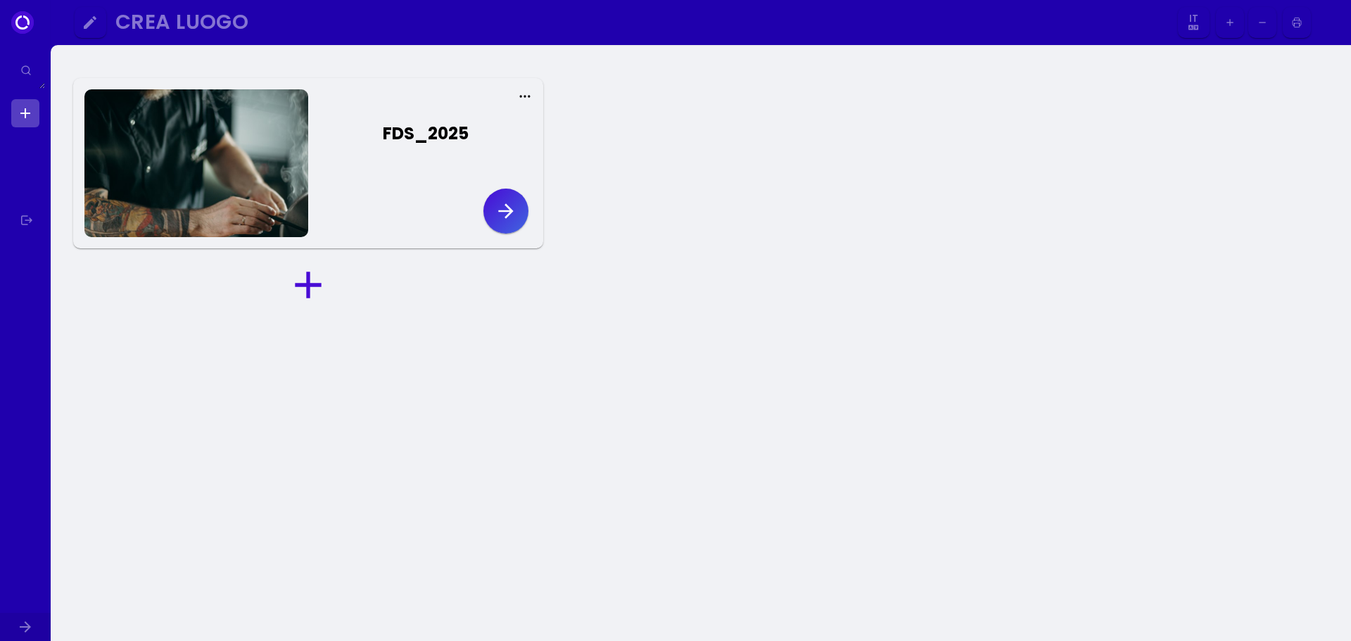
click at [523, 100] on icon at bounding box center [525, 96] width 14 height 14
select select "it"
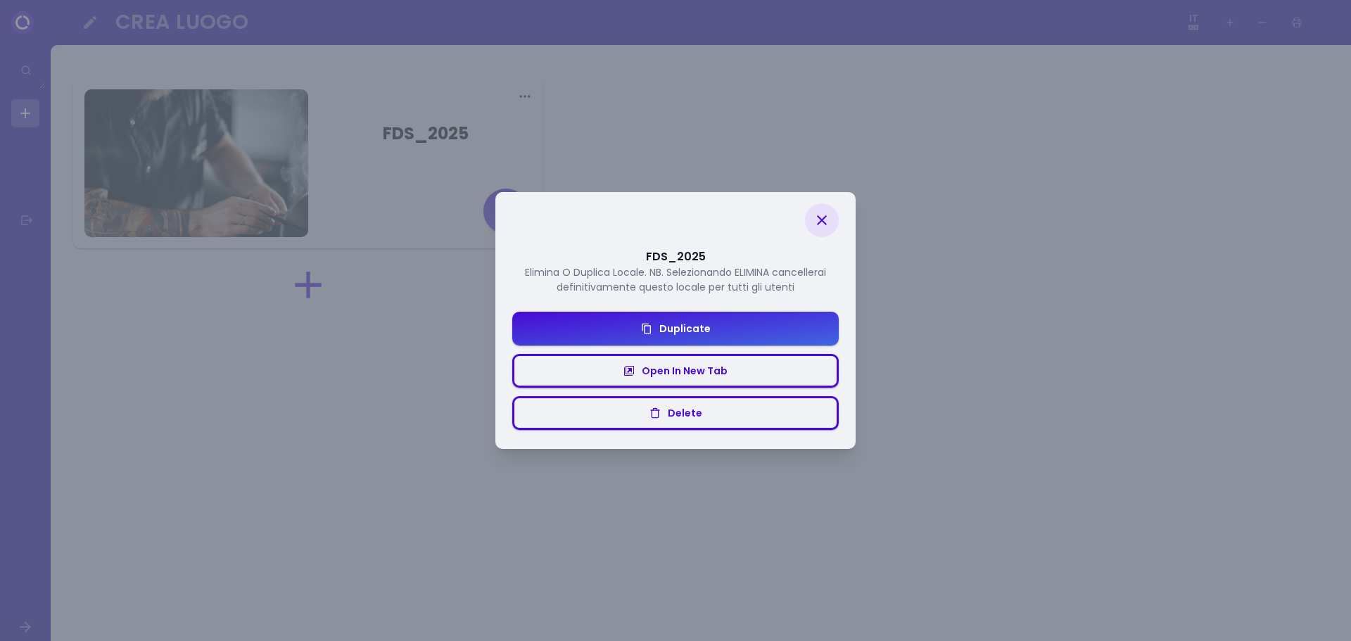
click at [629, 116] on div "FDS_2025 Elimina O Duplica Locale. NB. Selezionando ELIMINA cancellerai definit…" at bounding box center [675, 320] width 1351 height 641
select select "it"
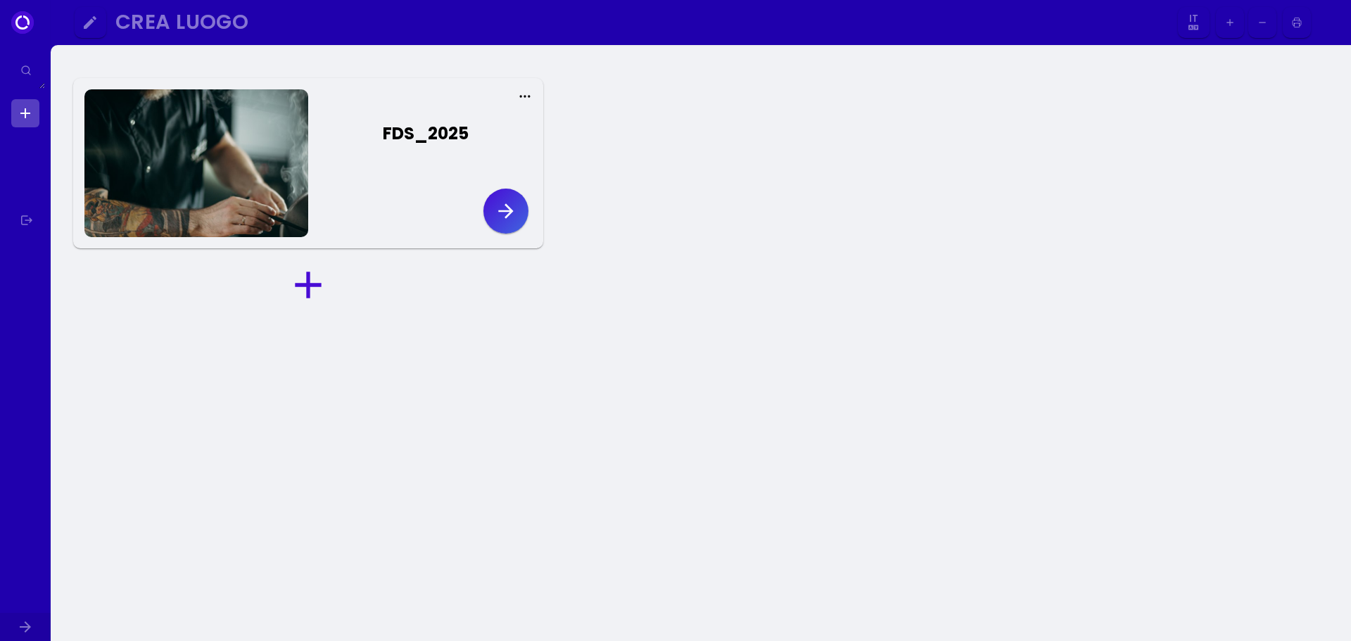
click at [512, 214] on icon "button" at bounding box center [505, 211] width 23 height 23
select select "it"
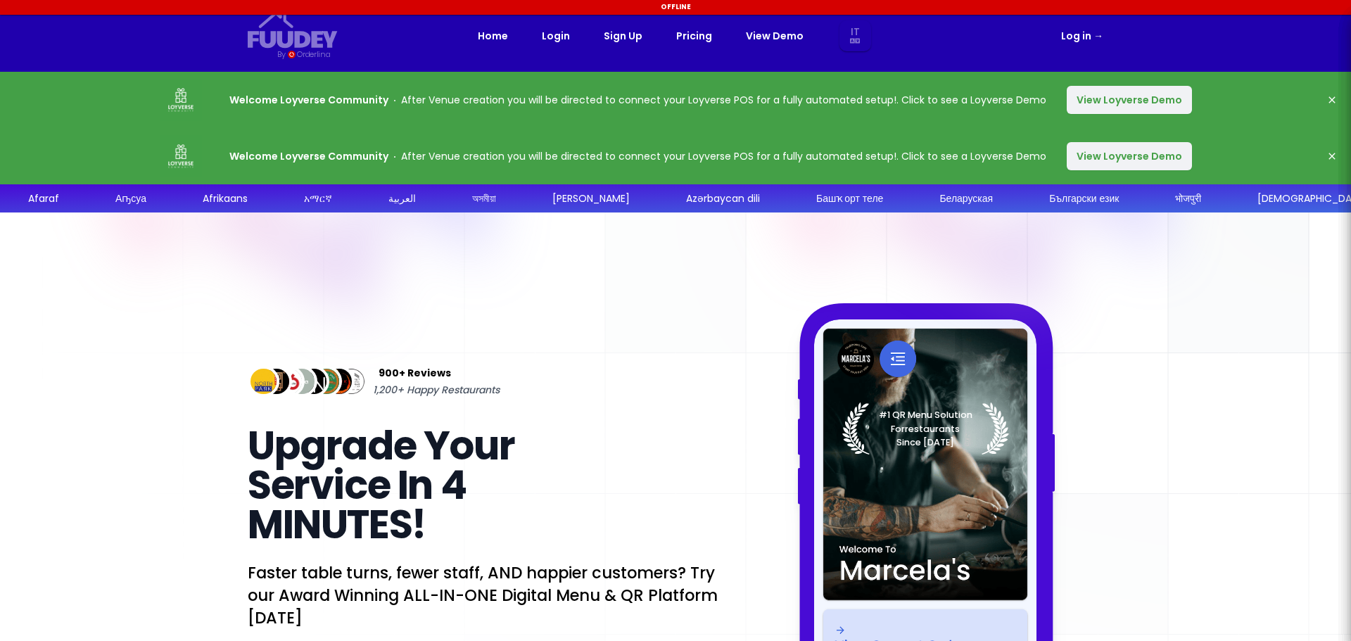
select select "it"
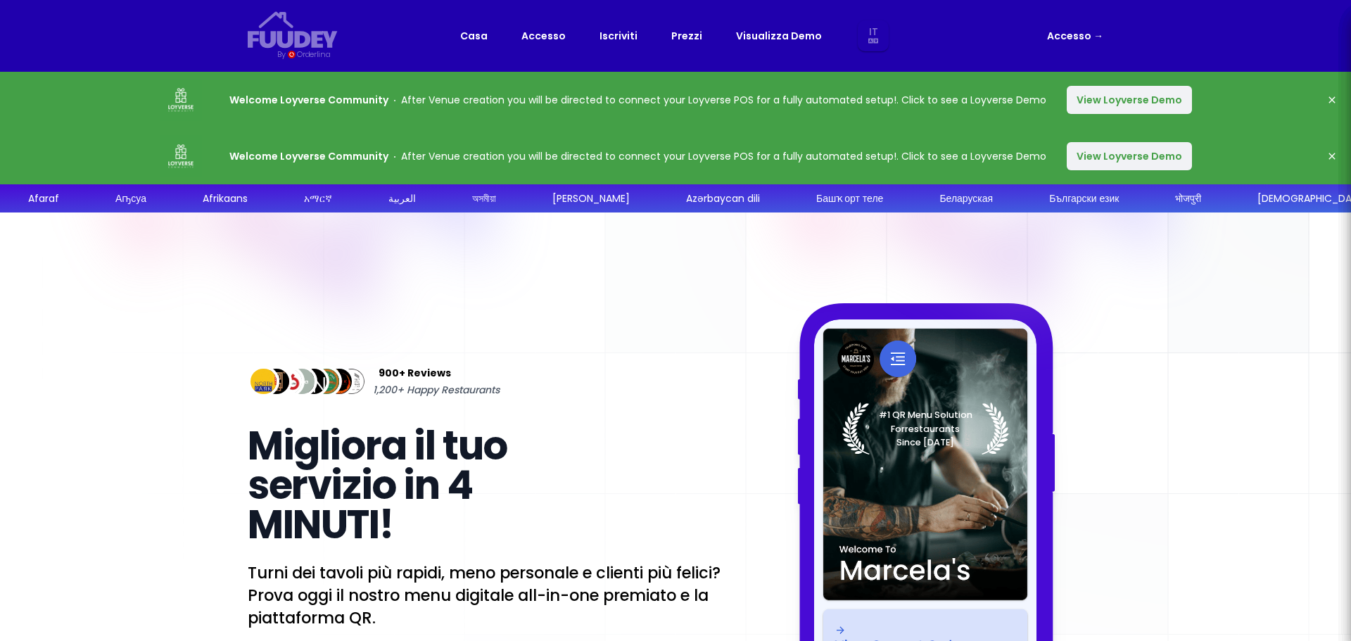
select select "it"
click at [1068, 38] on link "Accesso →" at bounding box center [1075, 35] width 56 height 17
select select "it"
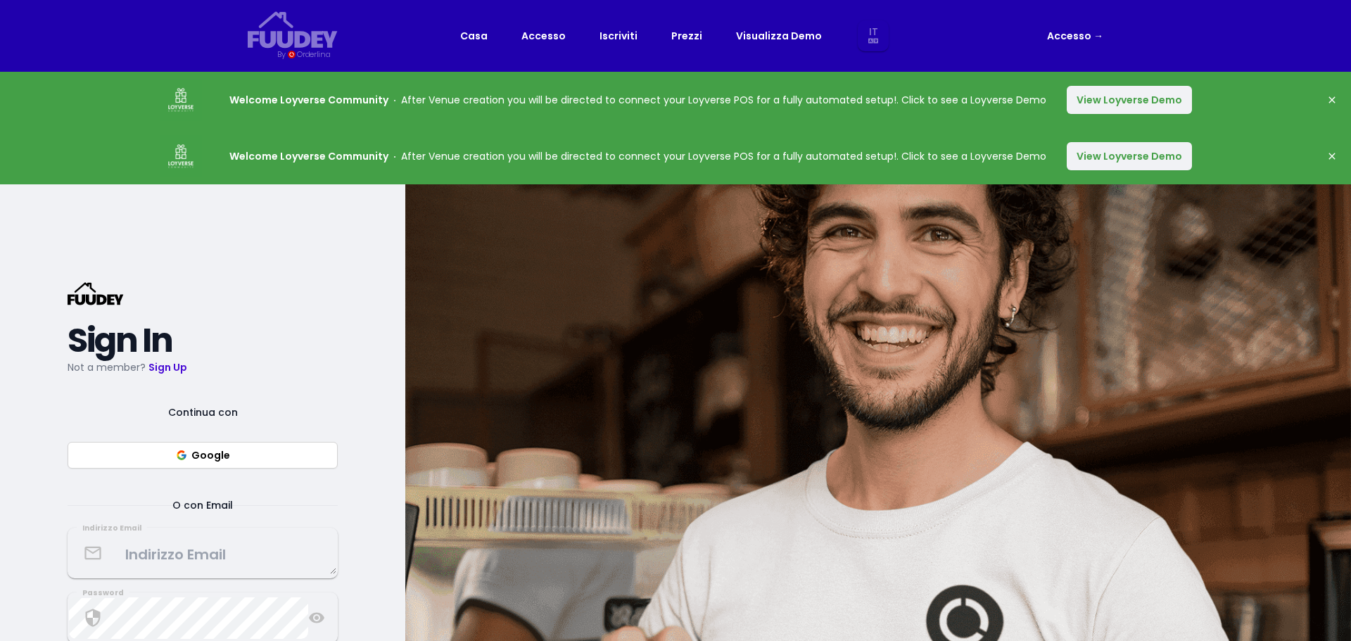
select select "it"
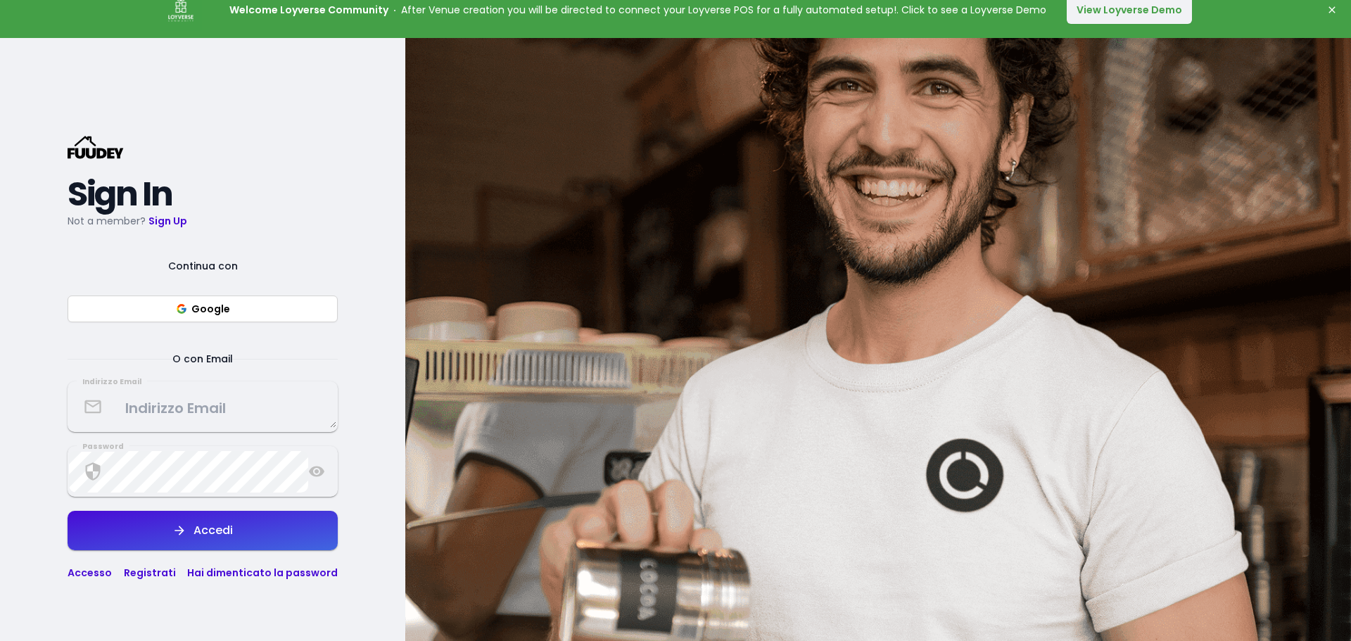
scroll to position [281, 0]
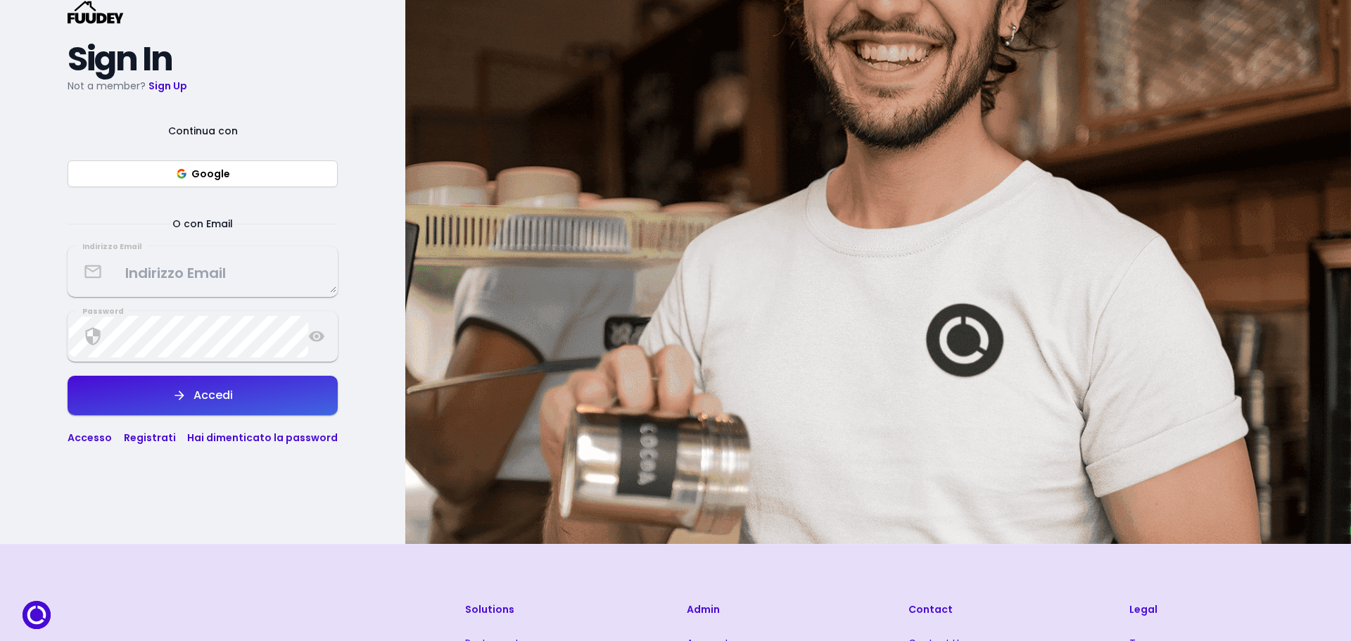
click at [198, 269] on textarea at bounding box center [202, 272] width 267 height 42
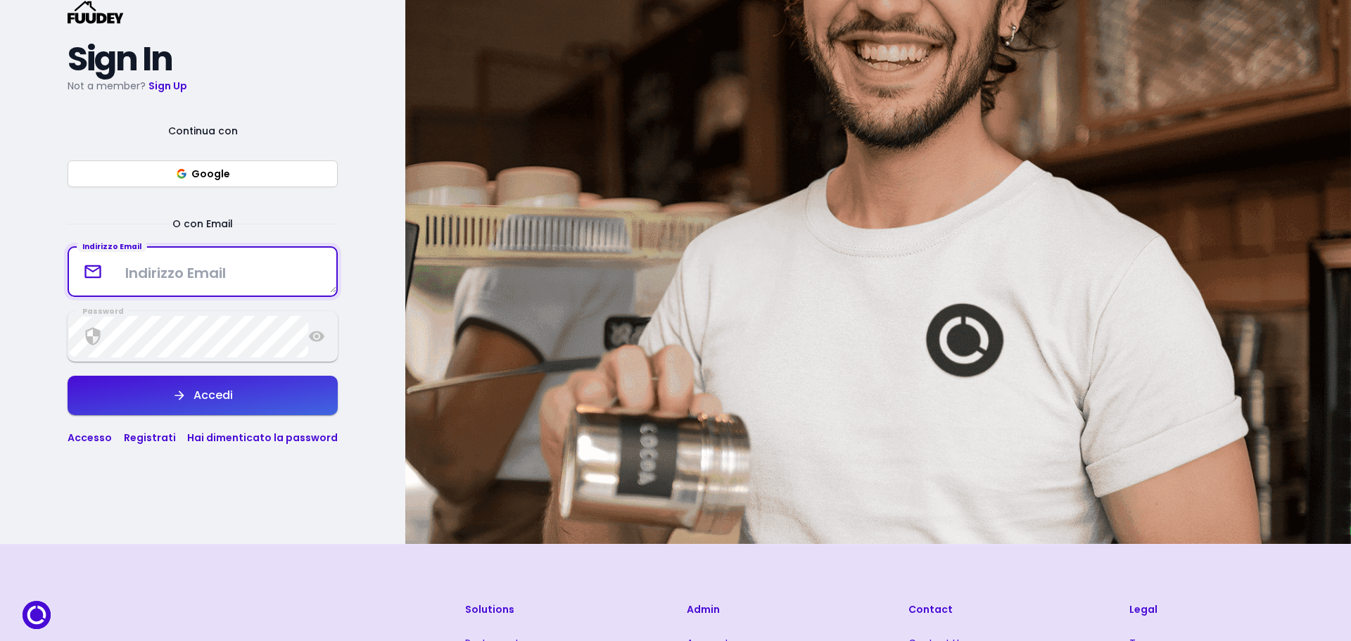
type textarea "[EMAIL_ADDRESS][DOMAIN_NAME]"
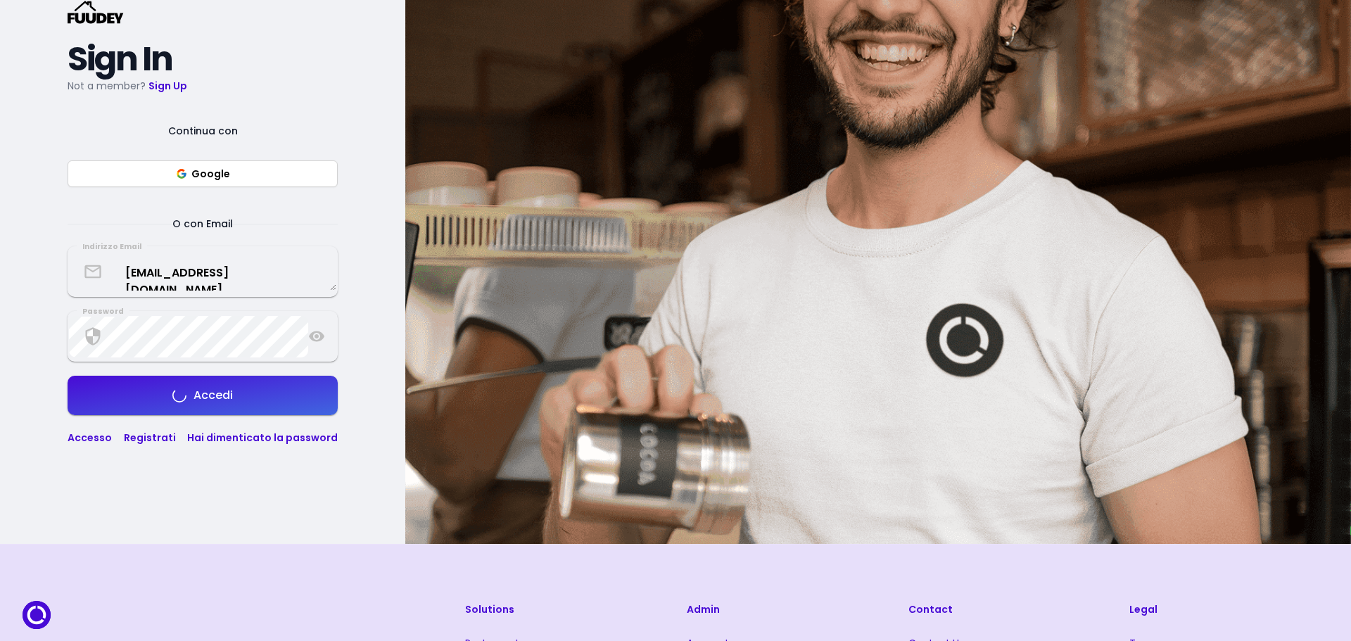
select select "it"
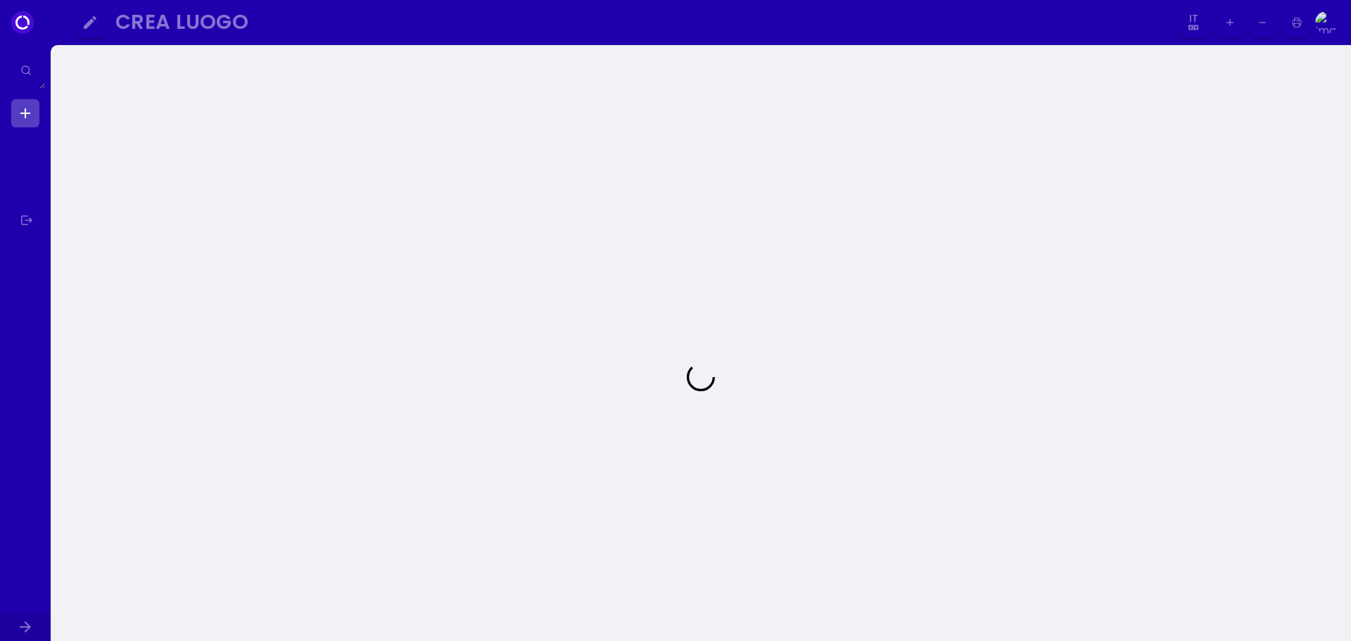
select select "it"
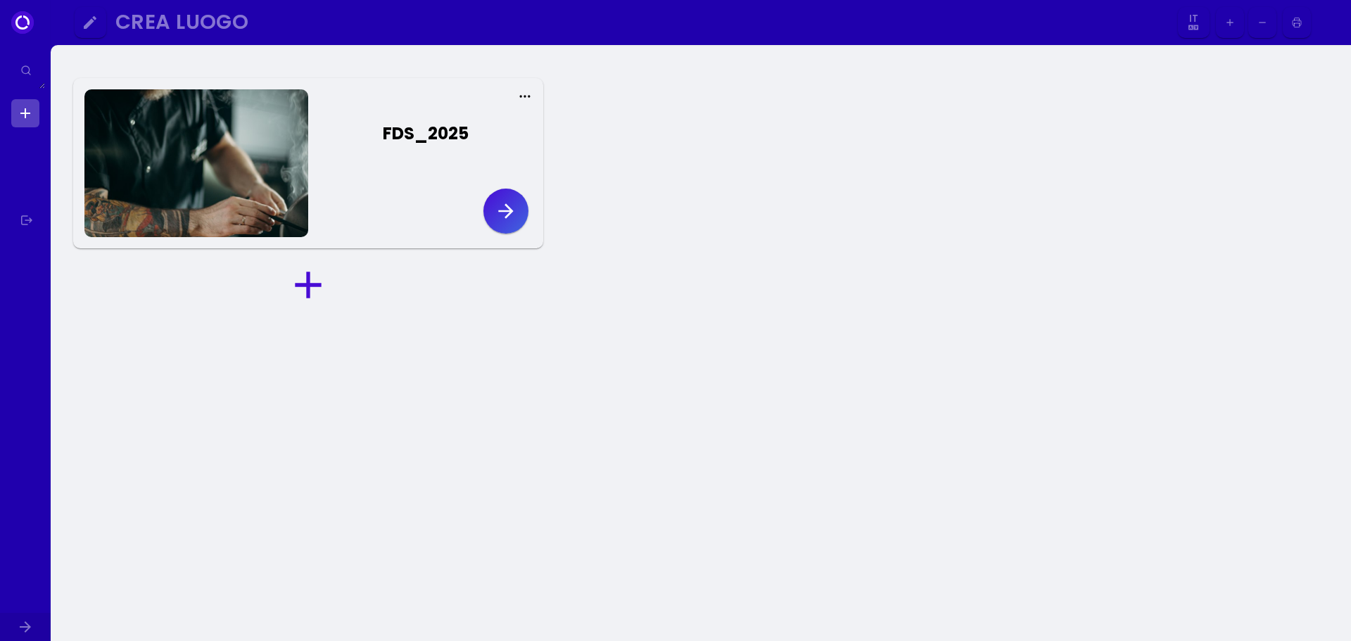
click at [513, 206] on icon "button" at bounding box center [505, 211] width 23 height 23
select select "it"
